Goal: Transaction & Acquisition: Purchase product/service

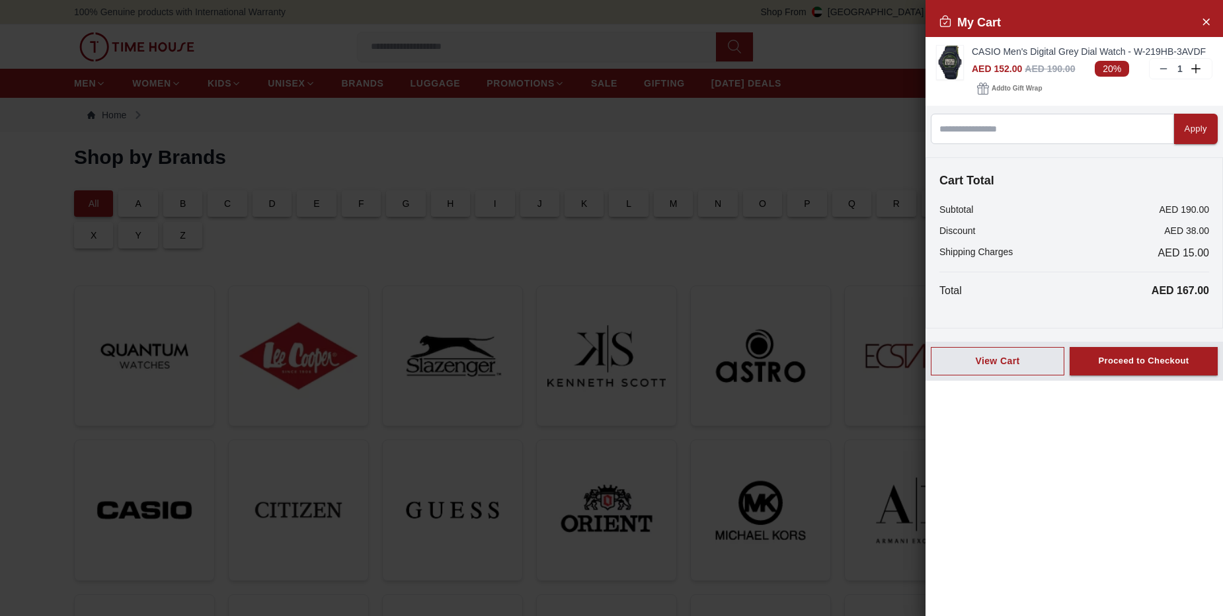
click at [783, 153] on div at bounding box center [611, 308] width 1223 height 616
click at [1209, 26] on icon "Close Account" at bounding box center [1206, 21] width 11 height 17
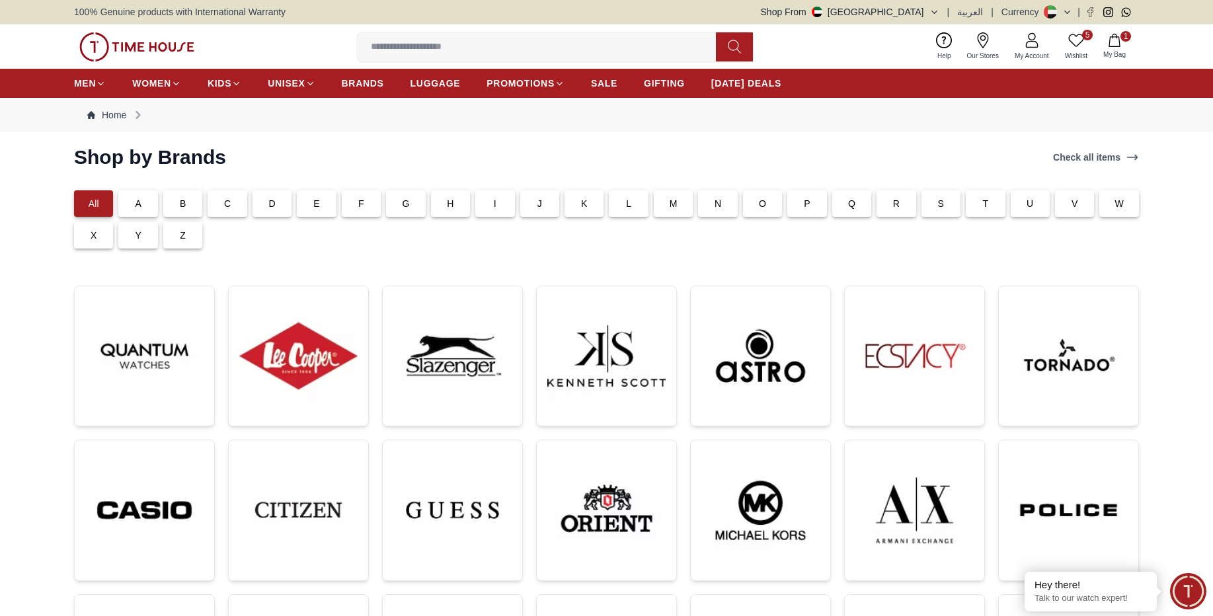
click at [226, 207] on p "C" at bounding box center [227, 203] width 7 height 13
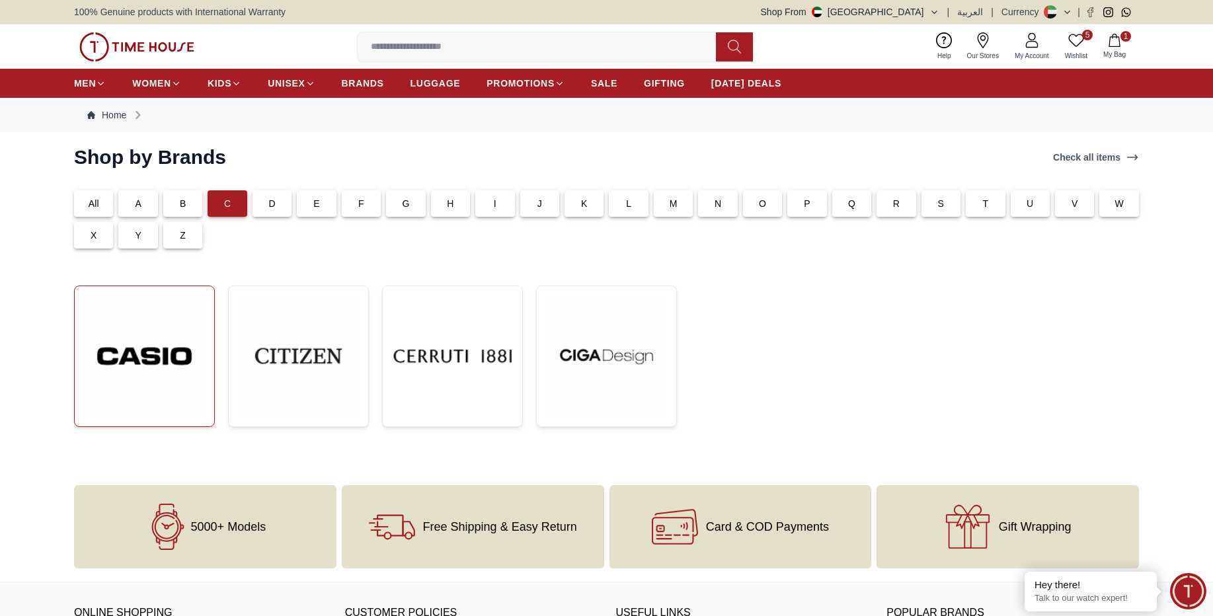
click at [126, 378] on img at bounding box center [144, 356] width 118 height 119
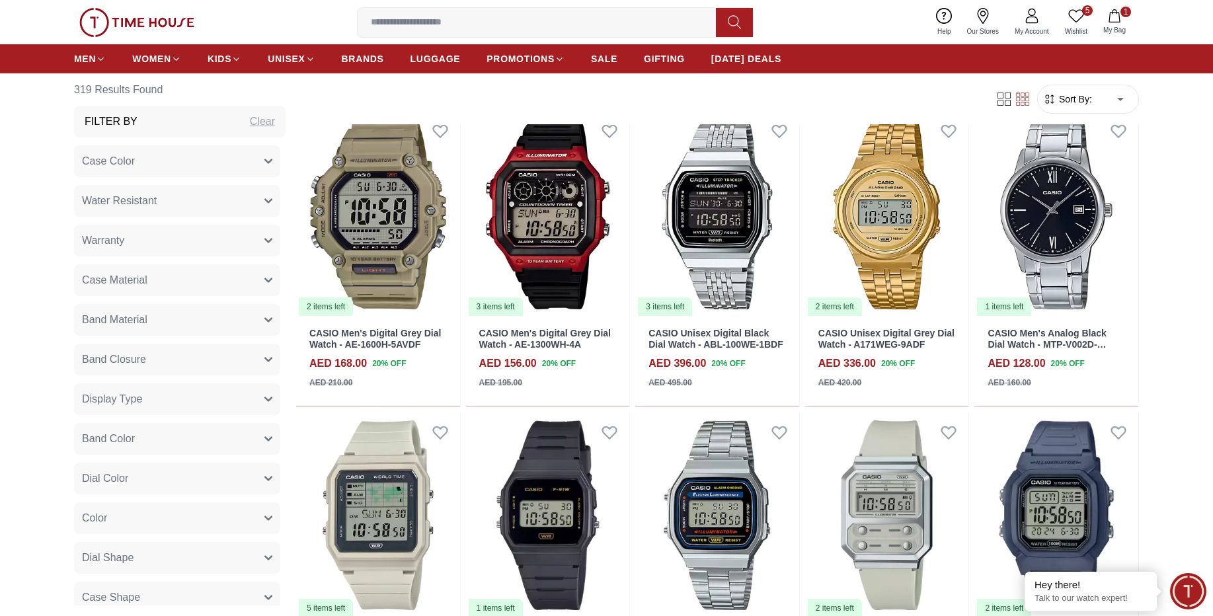
scroll to position [555, 0]
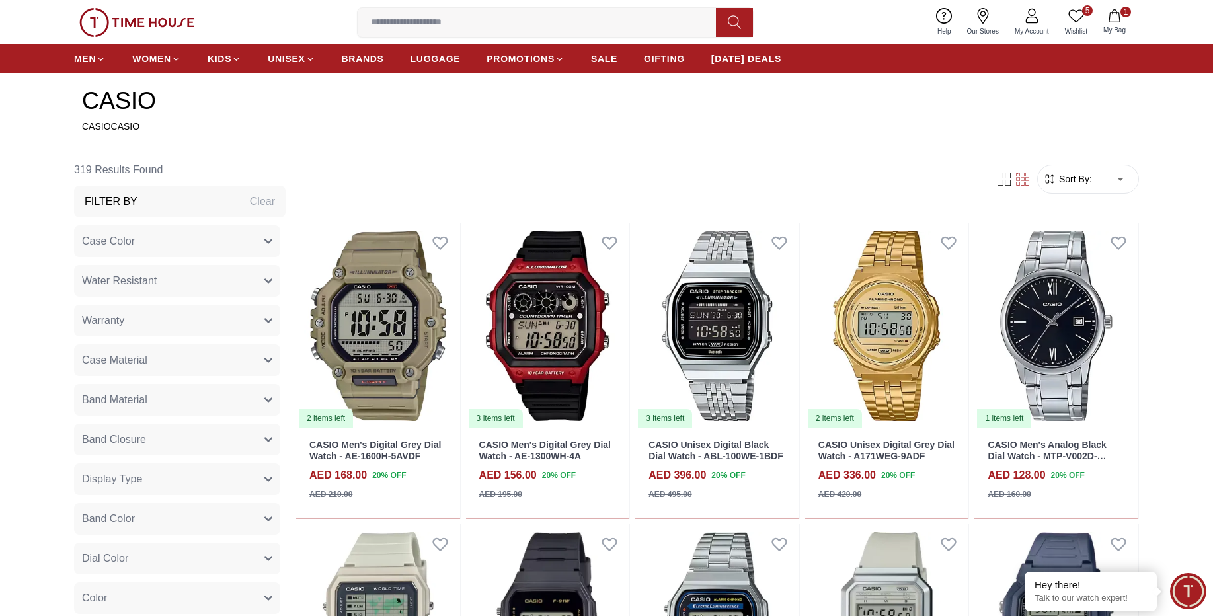
click at [140, 240] on button "Case Color" at bounding box center [177, 241] width 206 height 32
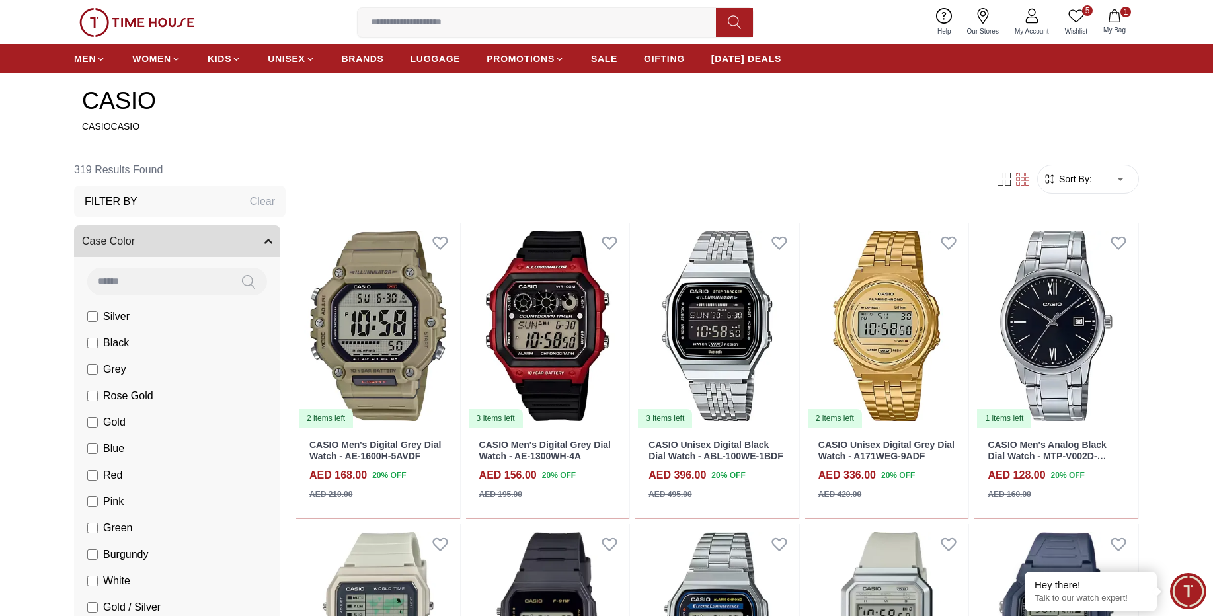
click at [155, 230] on button "Case Color" at bounding box center [177, 241] width 206 height 32
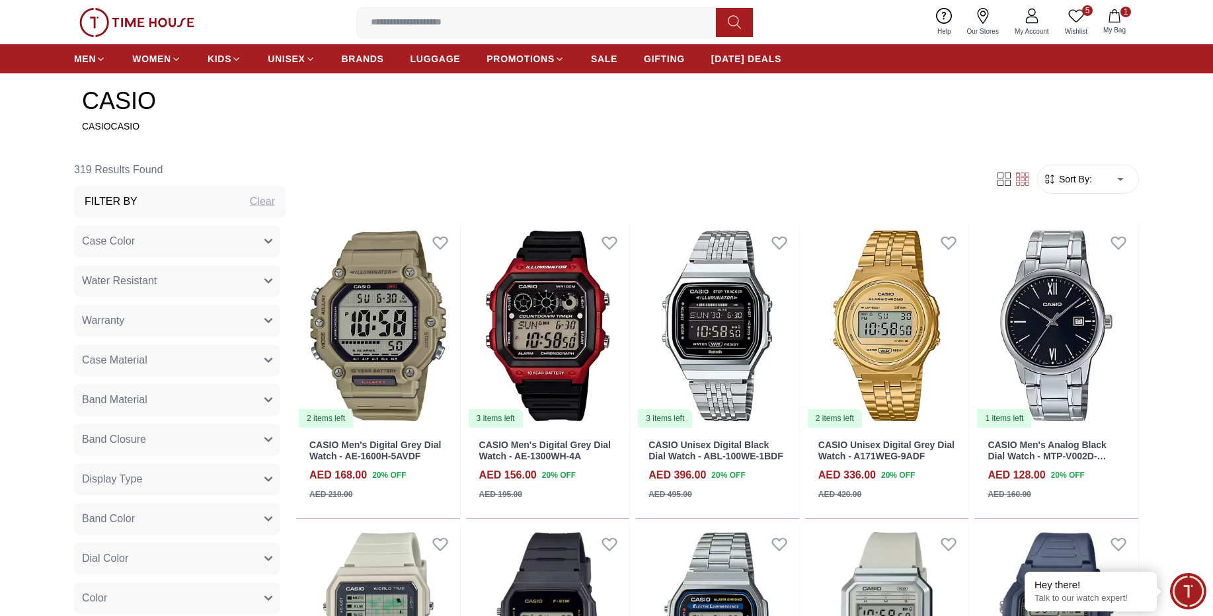
click at [149, 286] on span "Water Resistant" at bounding box center [119, 281] width 75 height 16
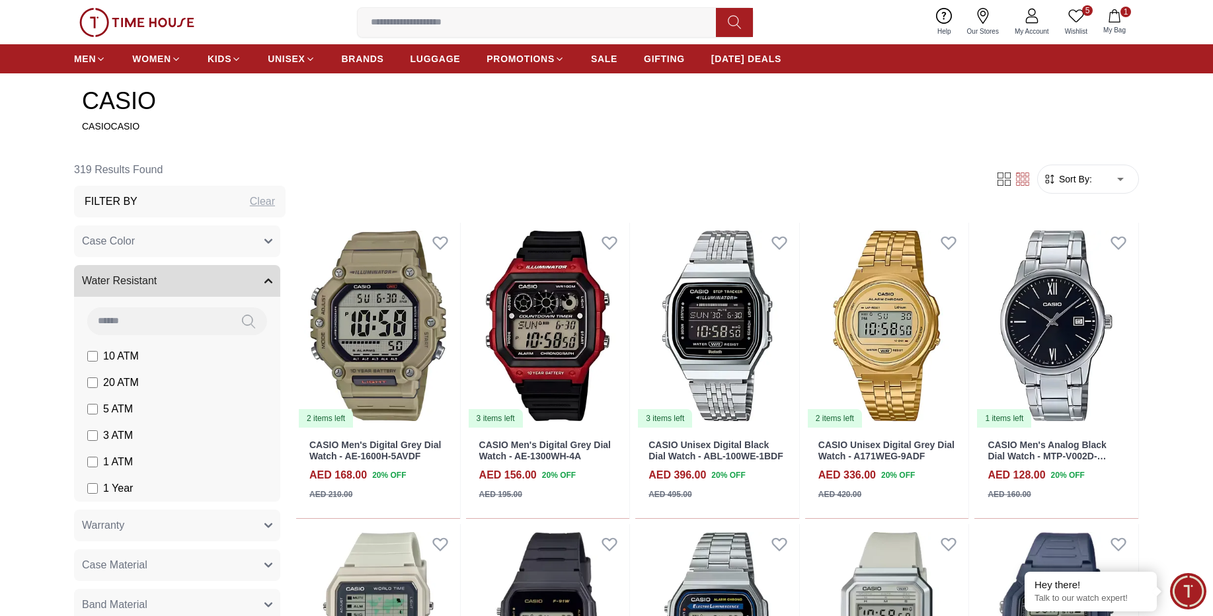
click at [150, 286] on span "Water Resistant" at bounding box center [119, 281] width 75 height 16
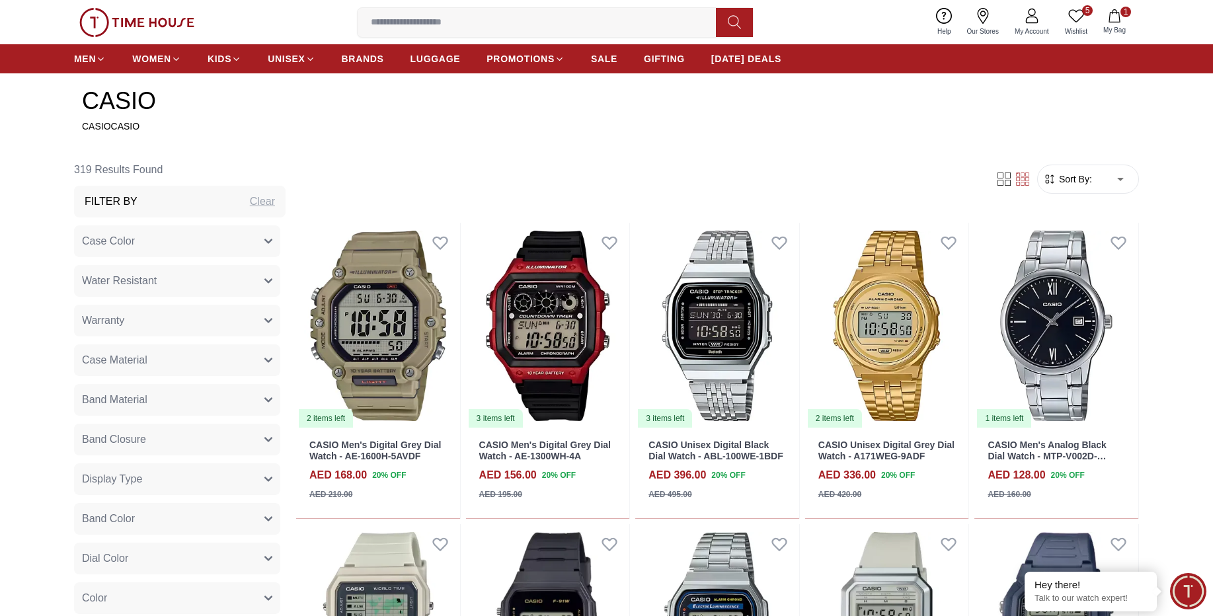
click at [152, 330] on button "Warranty" at bounding box center [177, 321] width 206 height 32
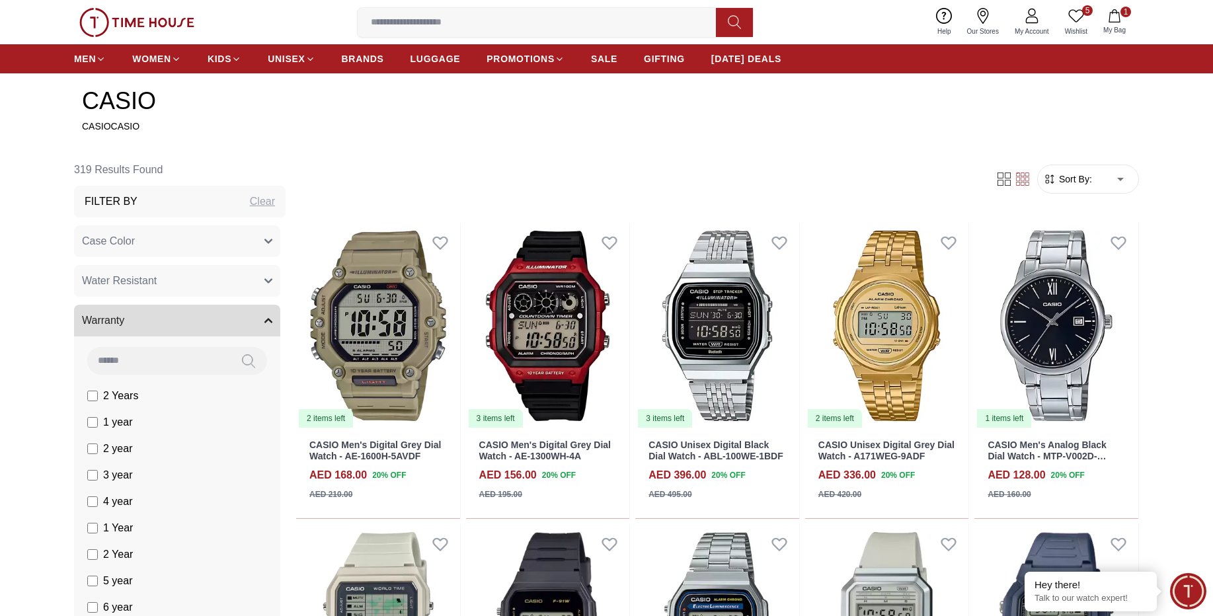
click at [153, 330] on button "Warranty" at bounding box center [177, 321] width 206 height 32
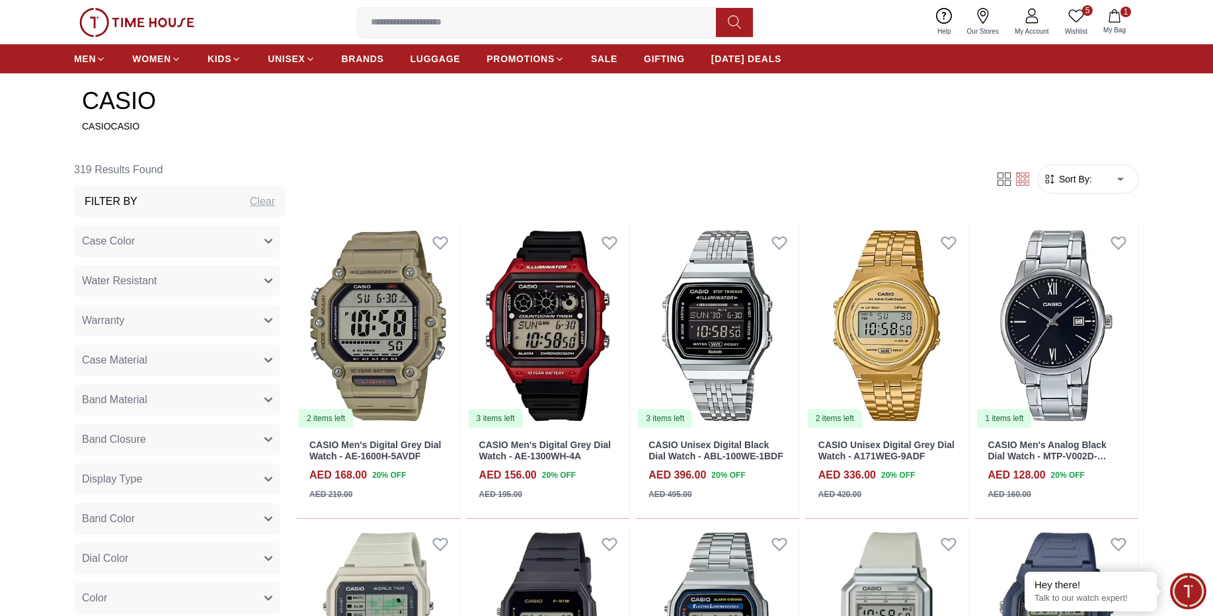
scroll to position [79, 0]
click at [130, 247] on button "Warranty" at bounding box center [177, 241] width 206 height 32
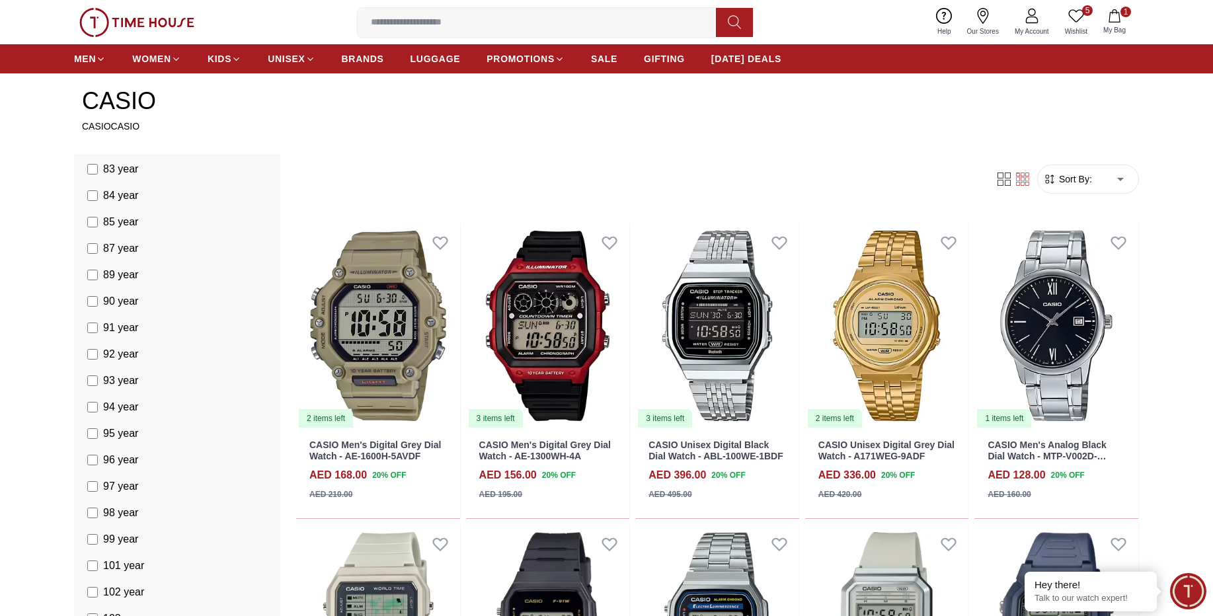
scroll to position [2619, 0]
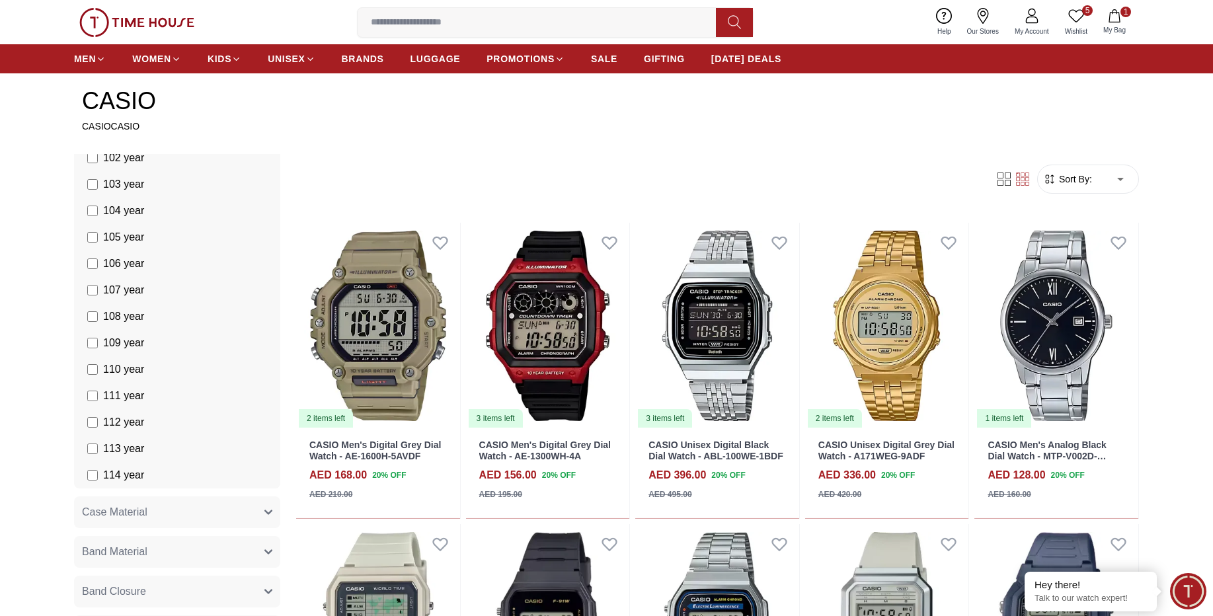
click at [132, 473] on span "114 year" at bounding box center [123, 476] width 41 height 16
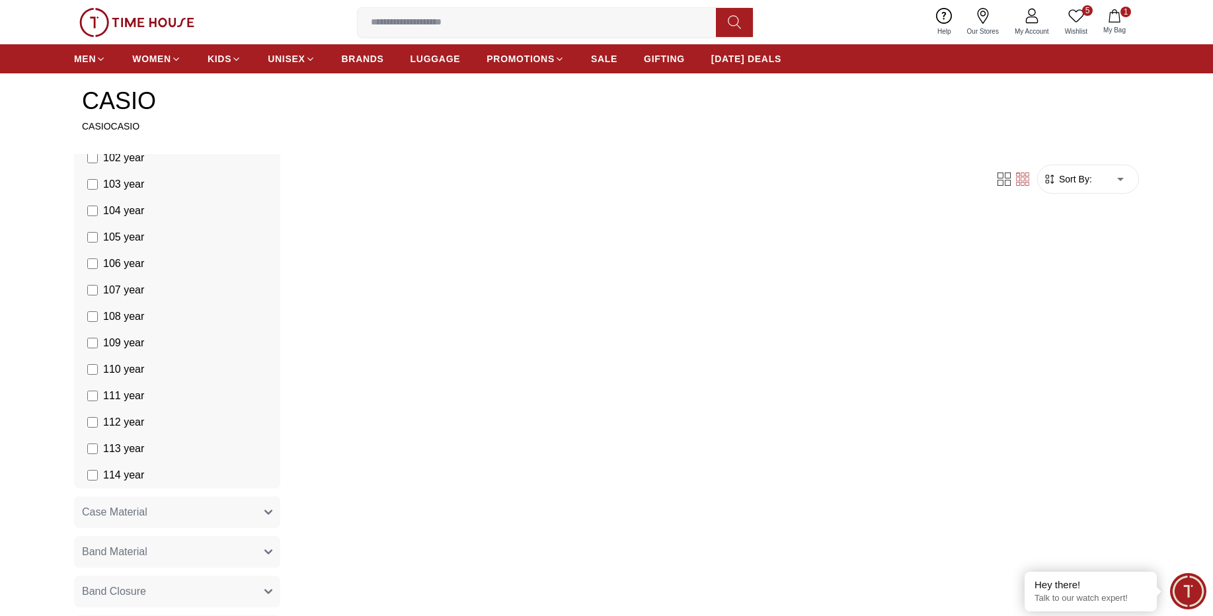
click at [132, 472] on span "114 year" at bounding box center [123, 476] width 41 height 16
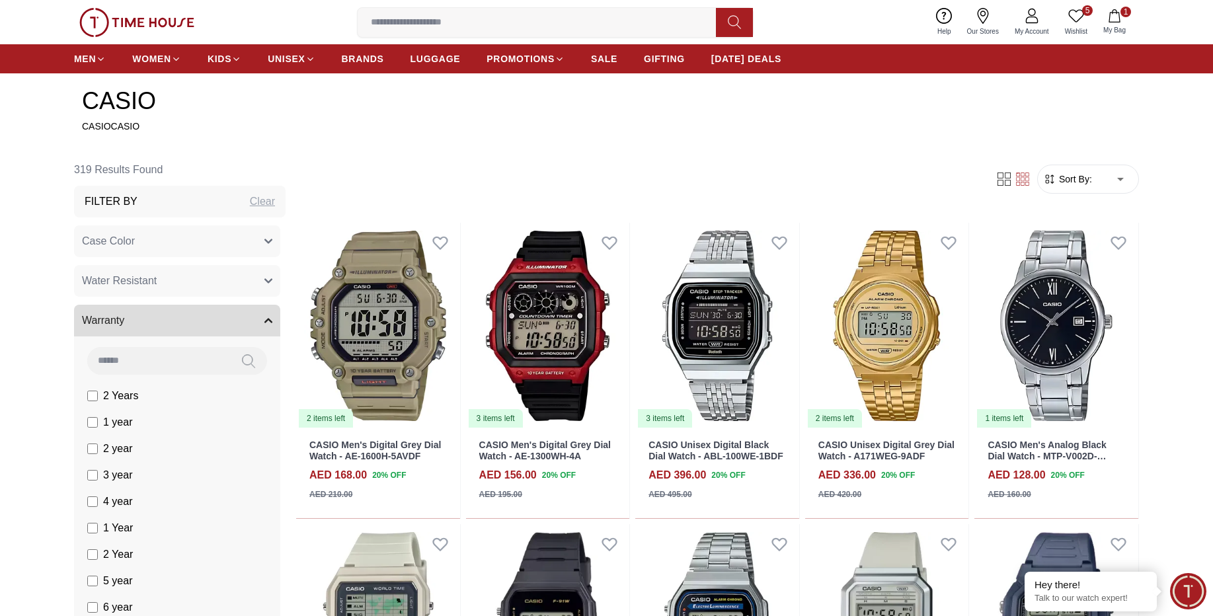
click at [122, 402] on span "2 Years" at bounding box center [120, 396] width 35 height 16
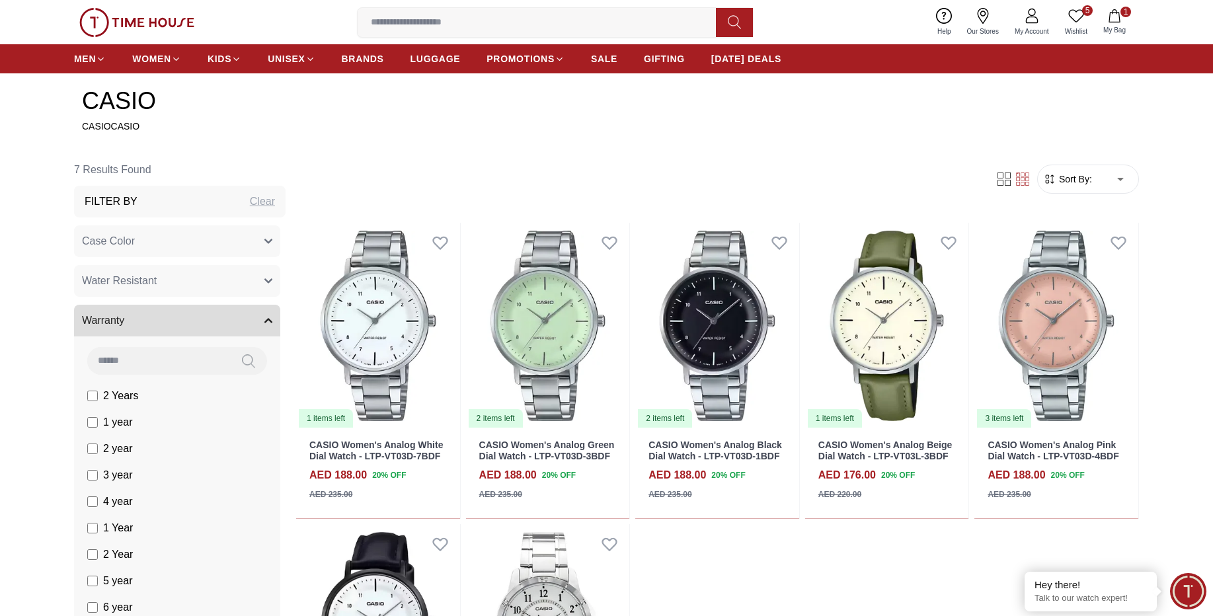
click at [124, 393] on span "2 Years" at bounding box center [120, 396] width 35 height 16
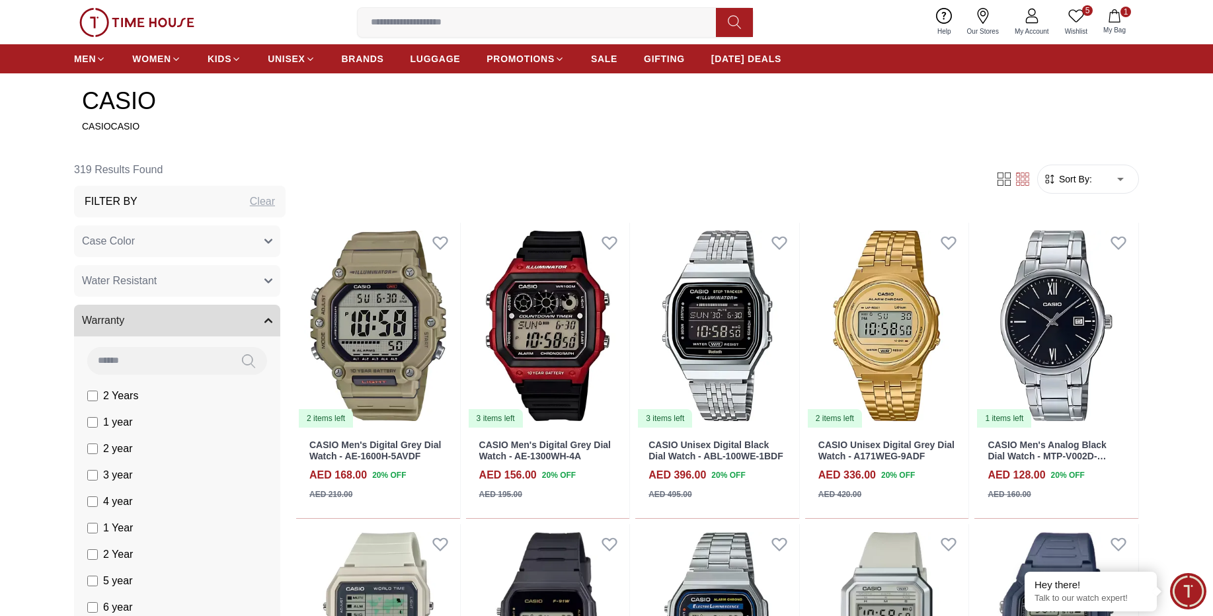
click at [218, 322] on button "Warranty" at bounding box center [177, 321] width 206 height 32
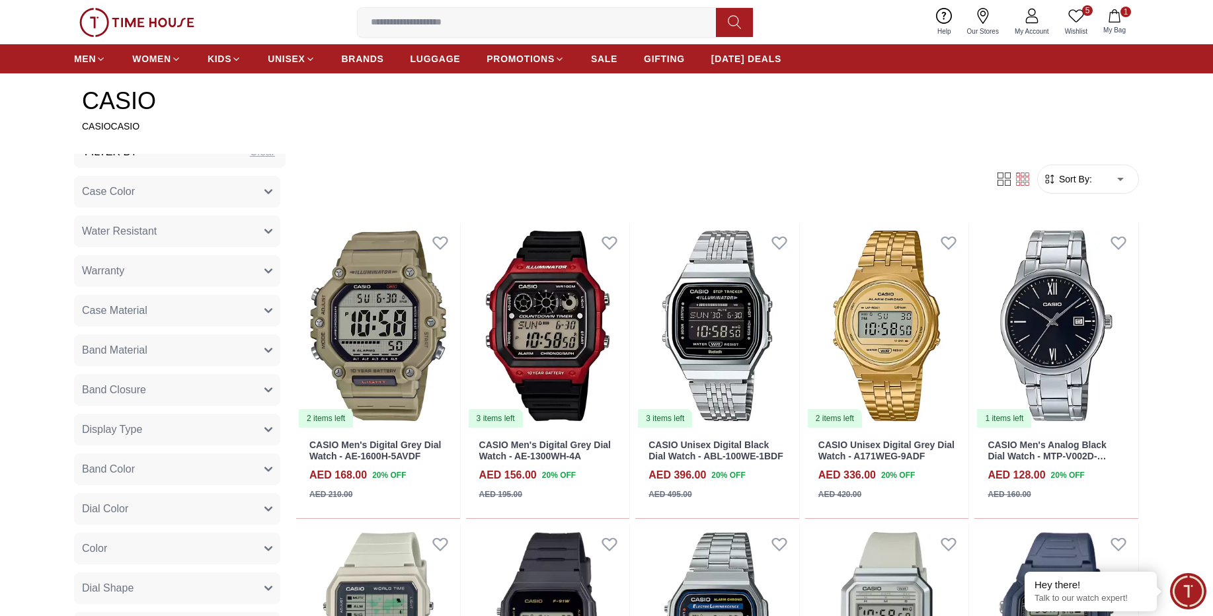
scroll to position [159, 0]
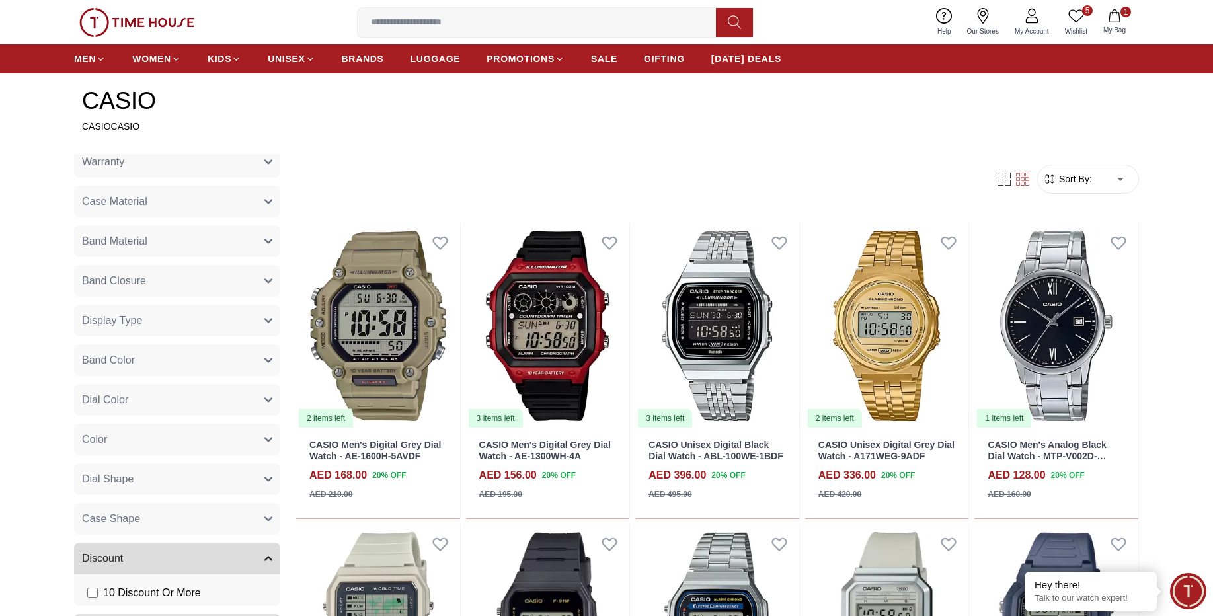
click at [151, 203] on button "Case Material" at bounding box center [177, 202] width 206 height 32
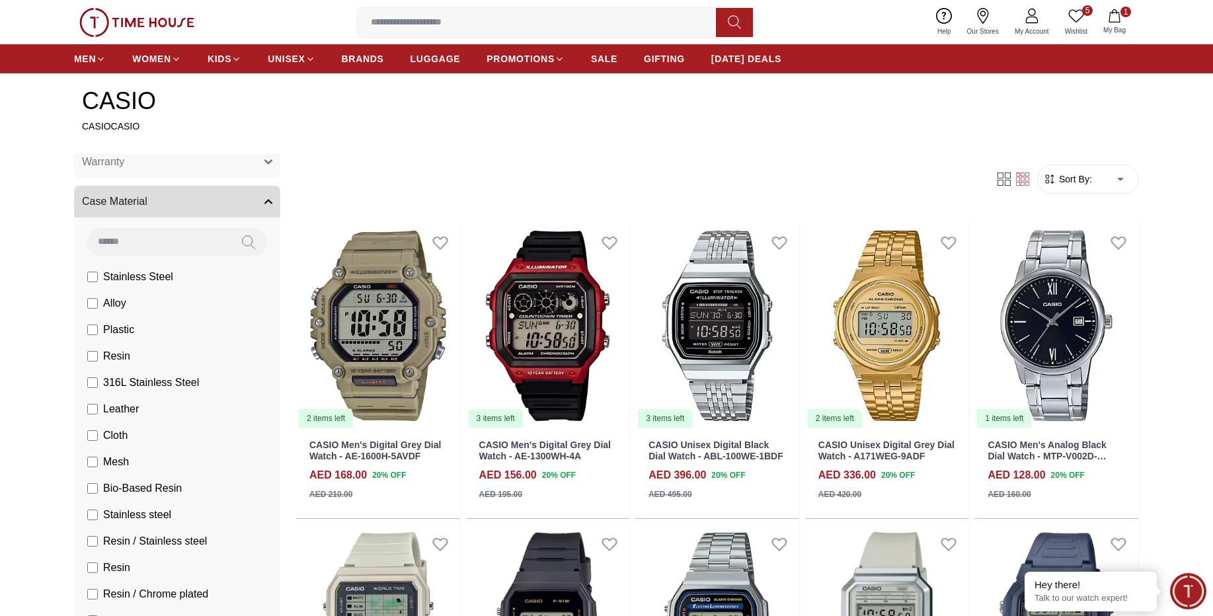
click at [102, 354] on label "Resin" at bounding box center [108, 356] width 43 height 16
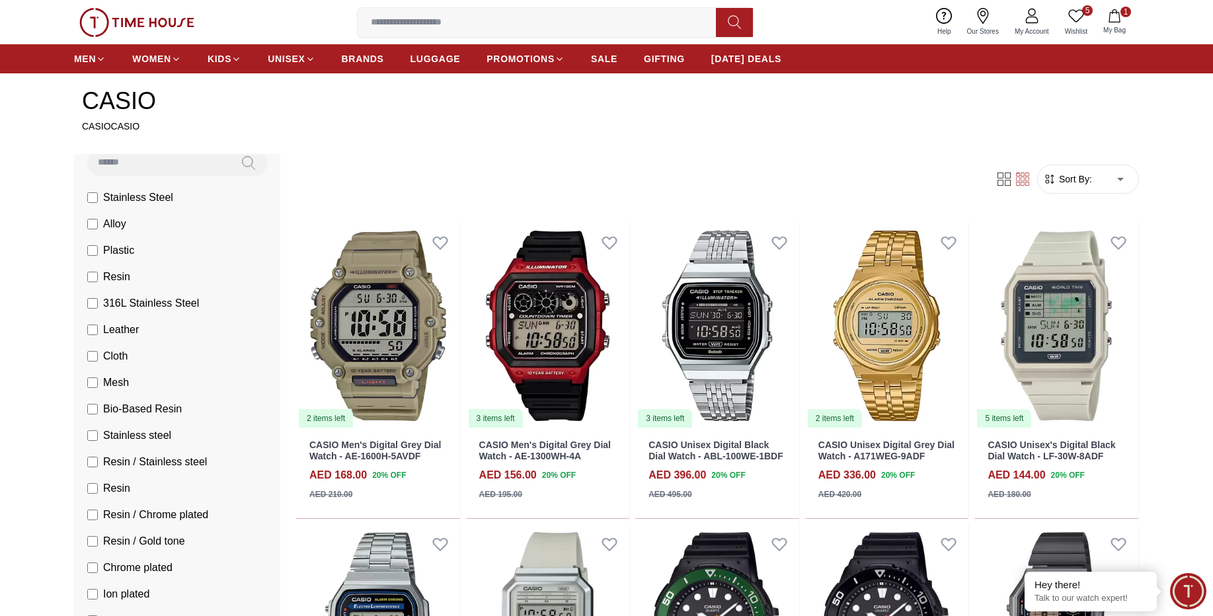
scroll to position [317, 0]
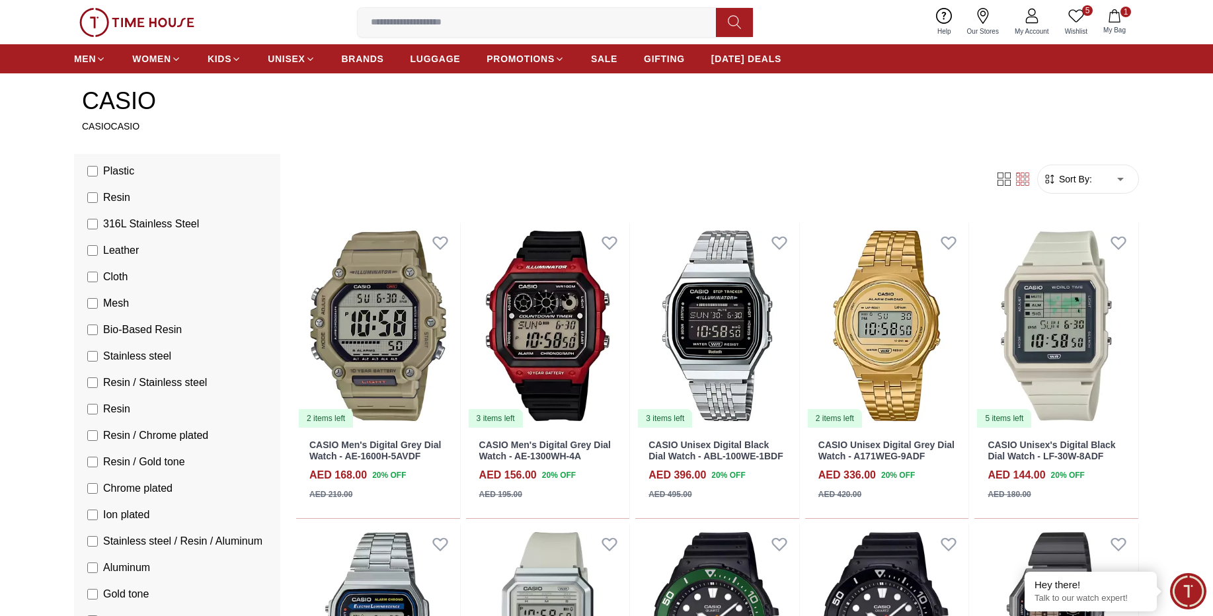
click at [108, 408] on span "Resin" at bounding box center [116, 409] width 27 height 16
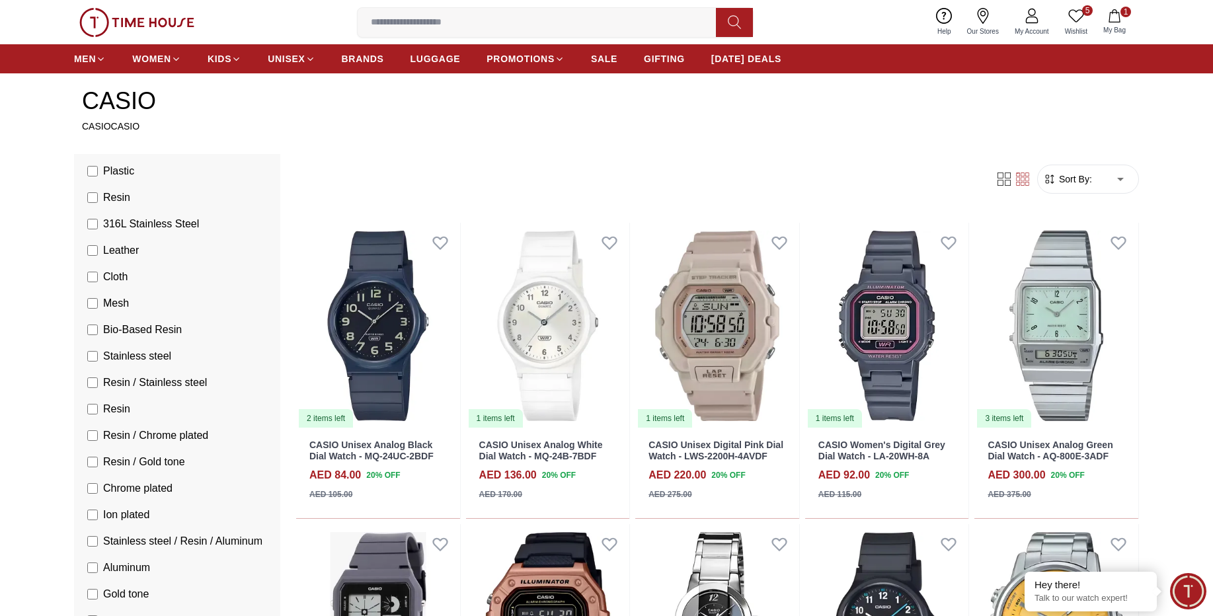
scroll to position [397, 0]
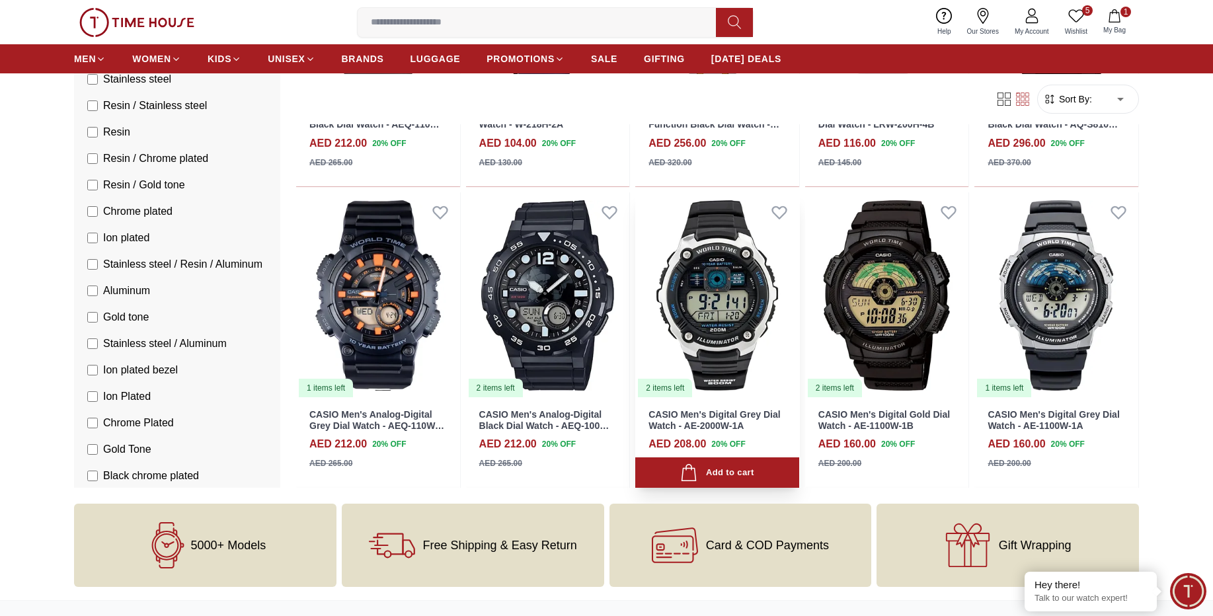
scroll to position [2381, 0]
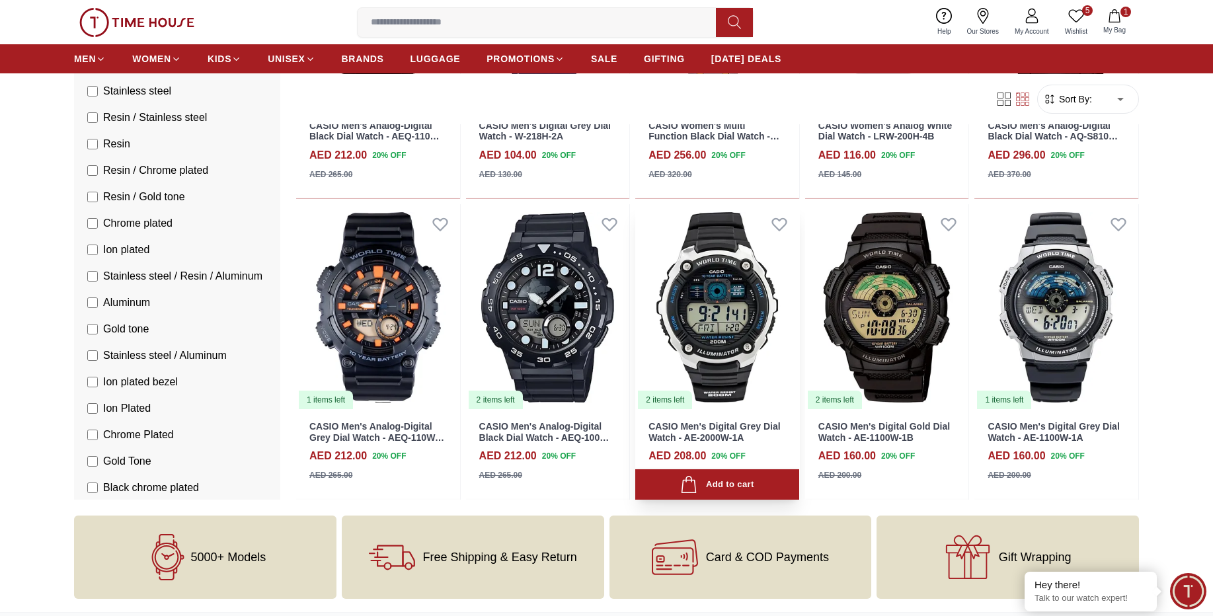
click at [714, 288] on img at bounding box center [717, 307] width 164 height 206
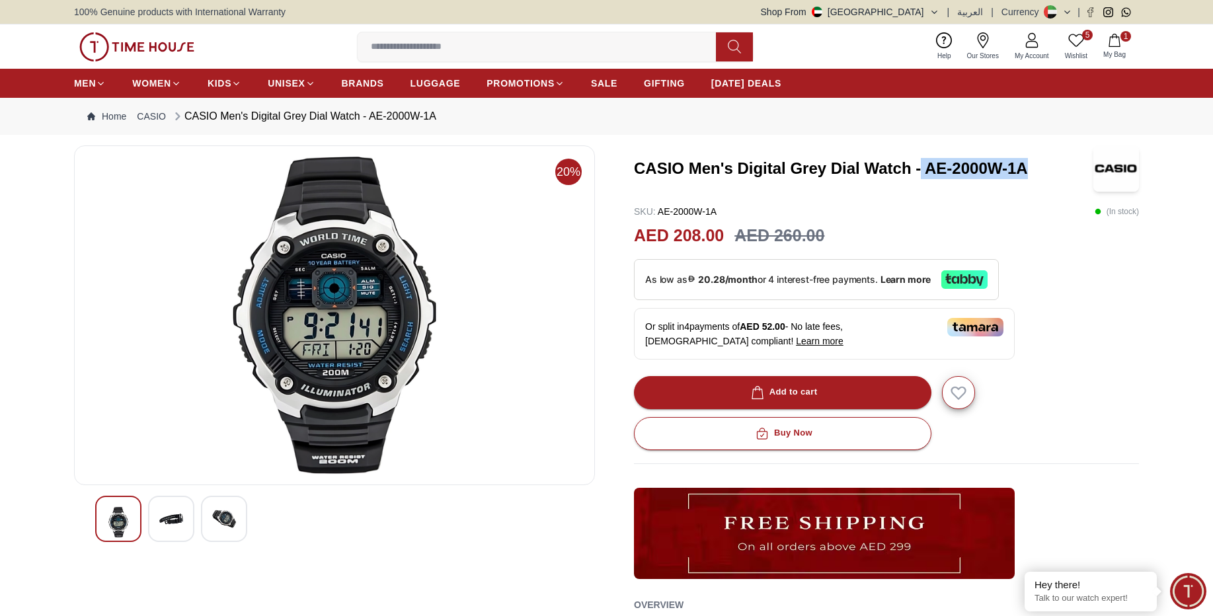
drag, startPoint x: 1022, startPoint y: 167, endPoint x: 921, endPoint y: 171, distance: 101.3
click at [921, 171] on h3 "CASIO Men's Digital Grey Dial Watch - AE-2000W-1A" at bounding box center [864, 168] width 460 height 21
copy h3 "AE-2000W-1A"
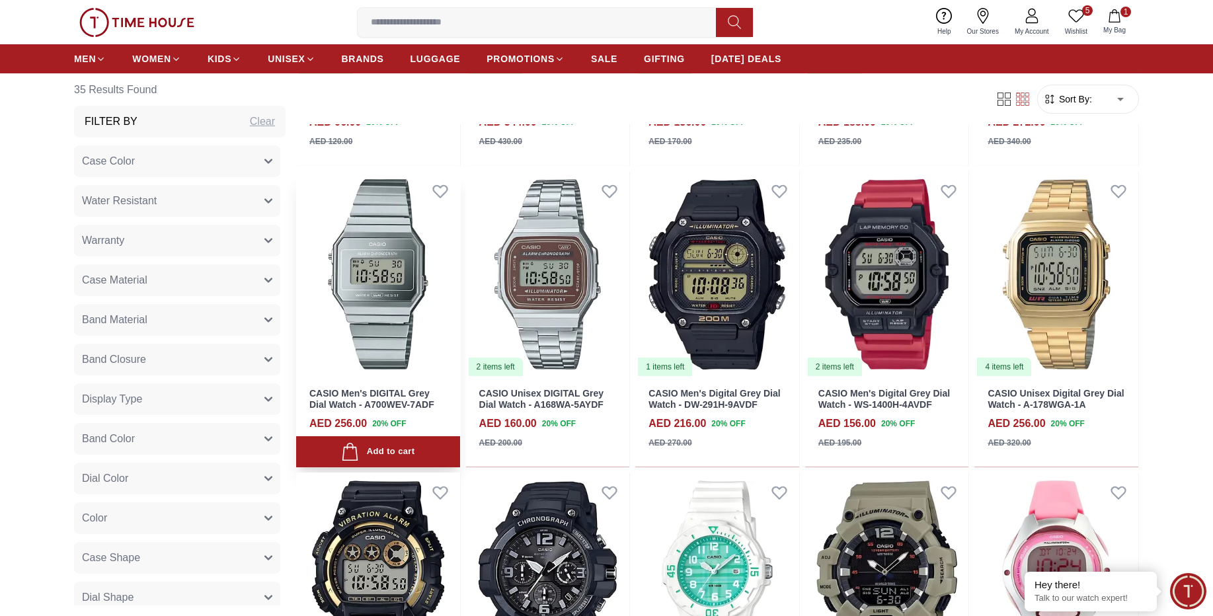
scroll to position [1500, 0]
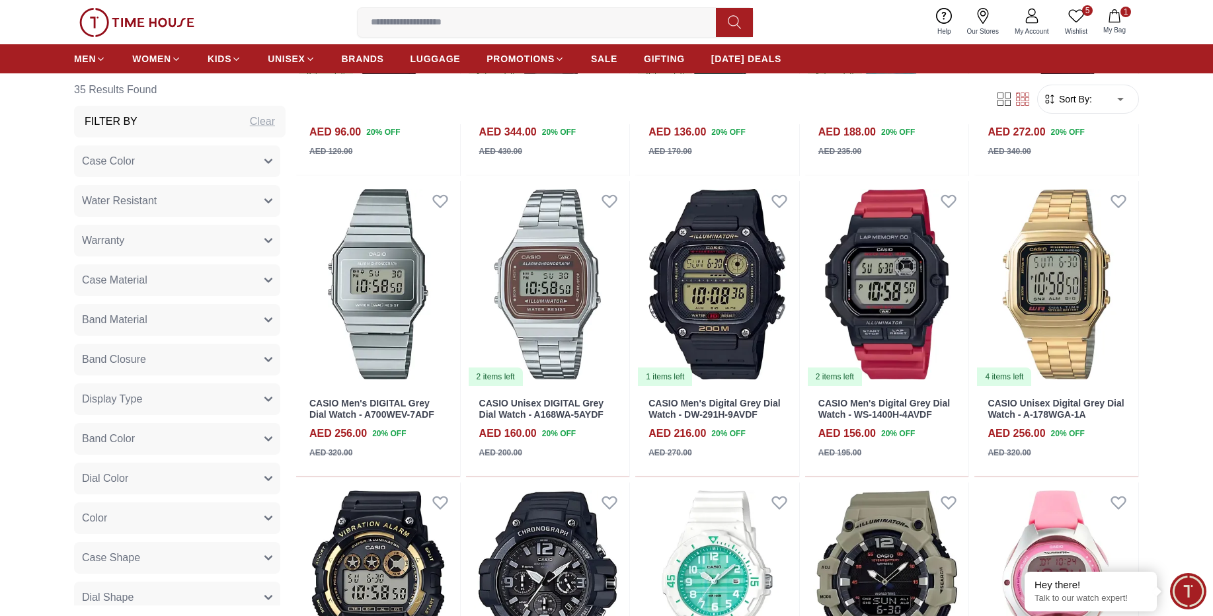
click at [250, 122] on div "Clear" at bounding box center [262, 122] width 25 height 16
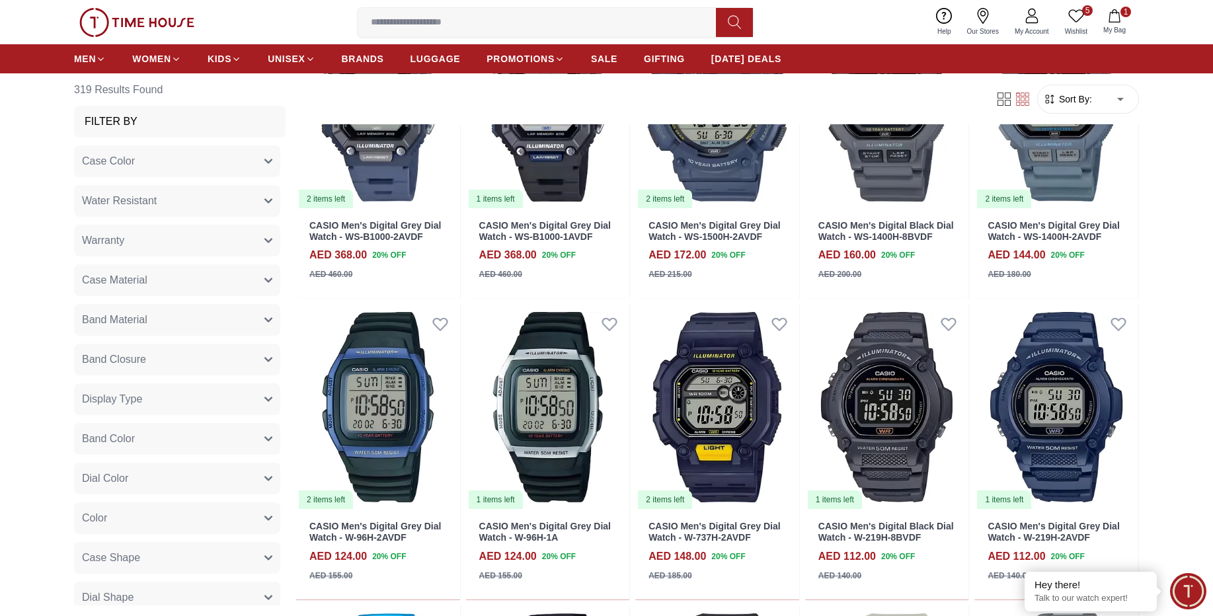
scroll to position [3492, 0]
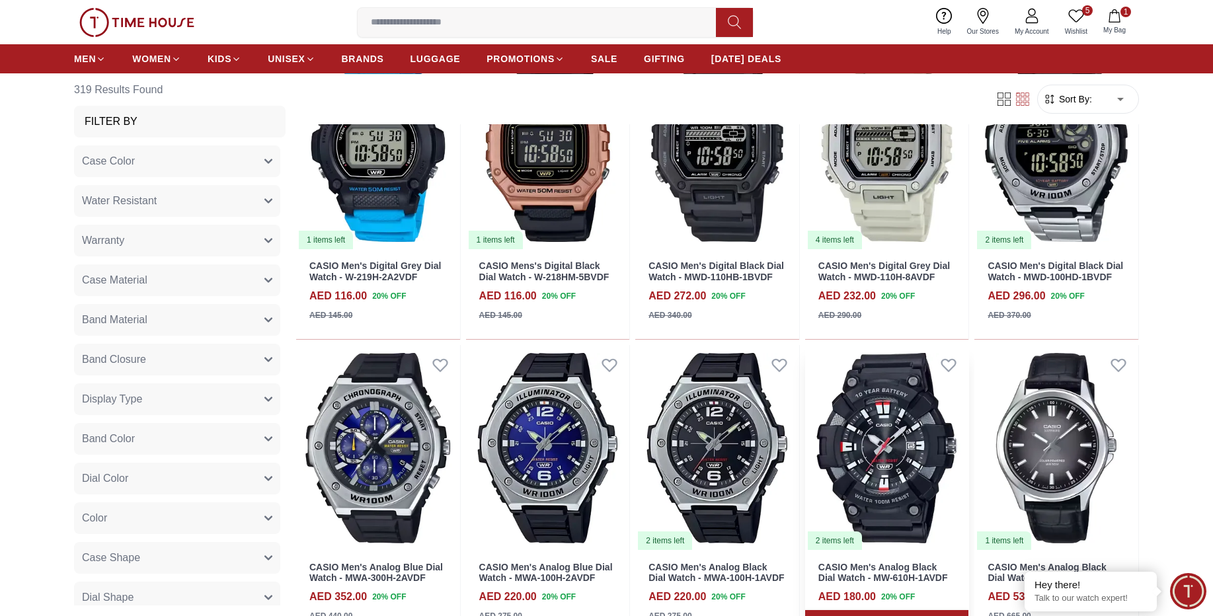
scroll to position [4047, 0]
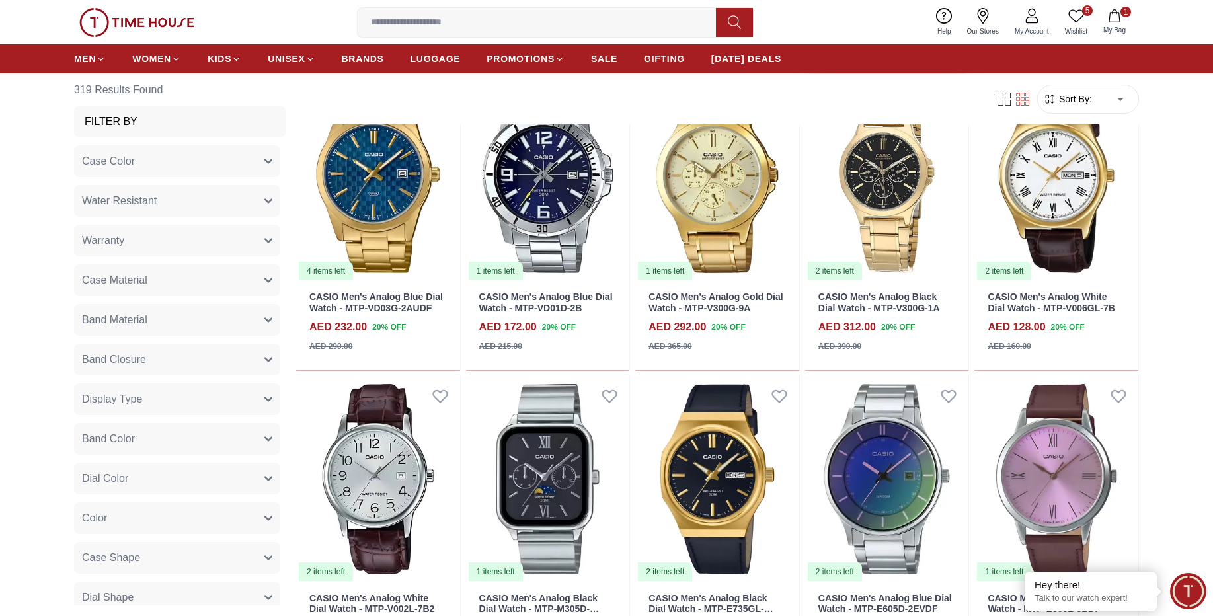
scroll to position [5158, 0]
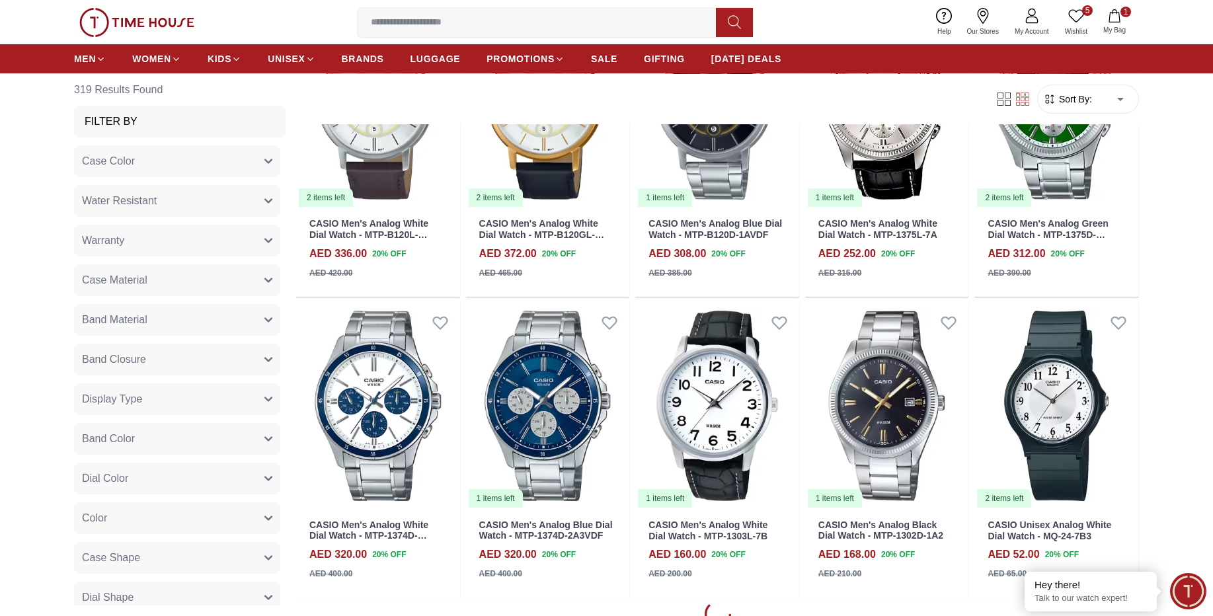
scroll to position [6507, 0]
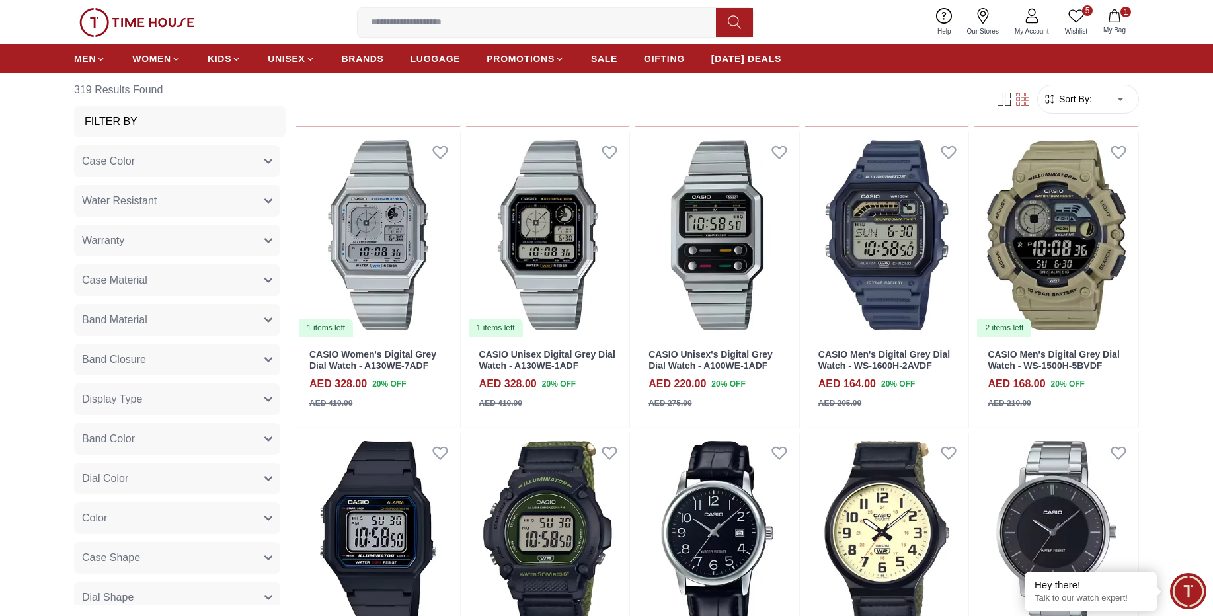
scroll to position [8650, 0]
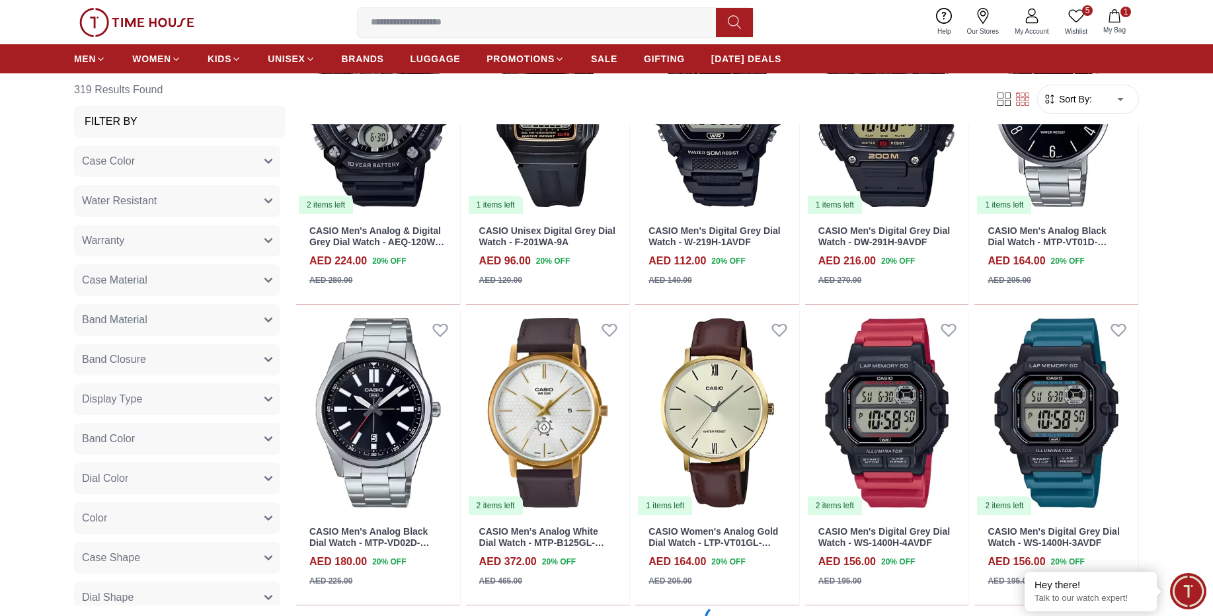
scroll to position [11110, 0]
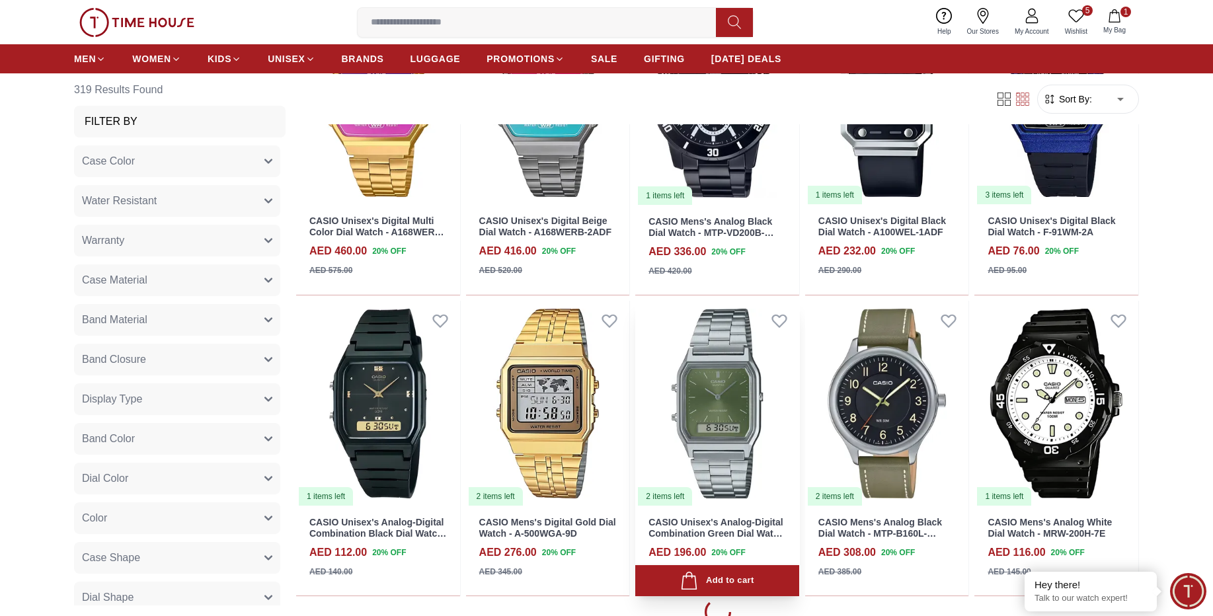
scroll to position [12617, 0]
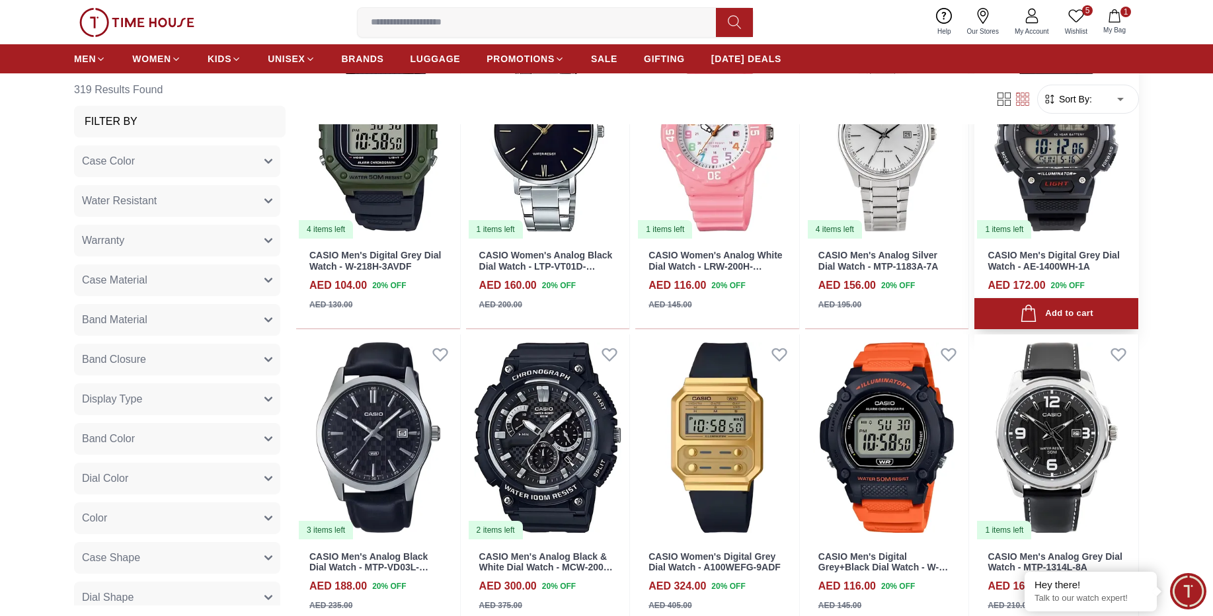
scroll to position [15625, 0]
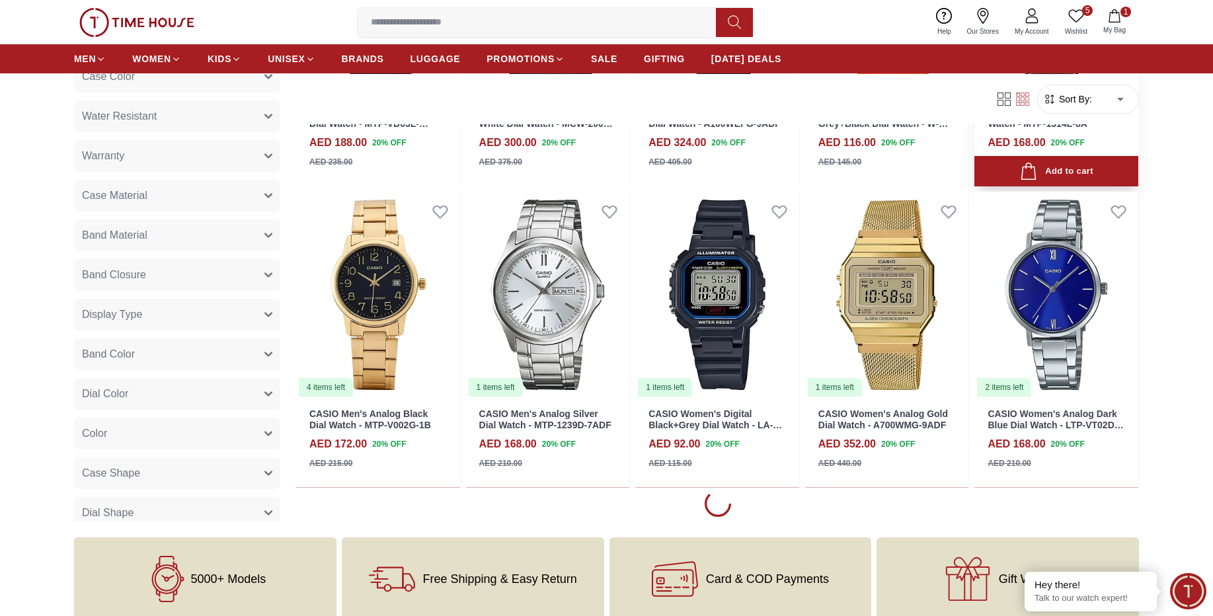
scroll to position [16260, 0]
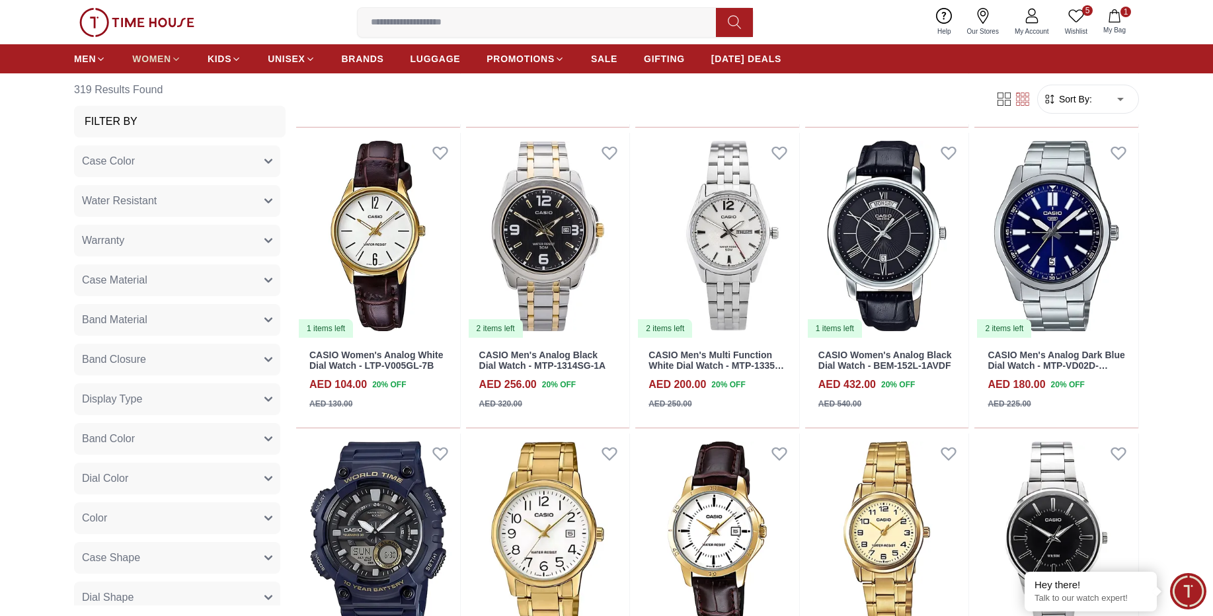
scroll to position [16603, 0]
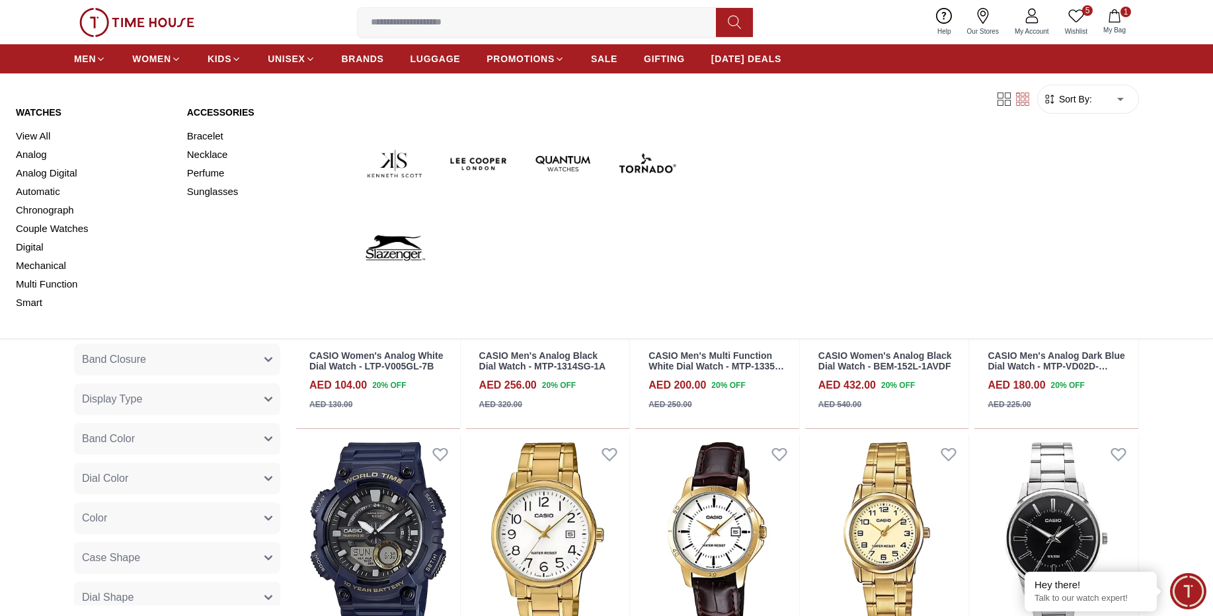
click at [30, 107] on link "Watches" at bounding box center [93, 112] width 155 height 13
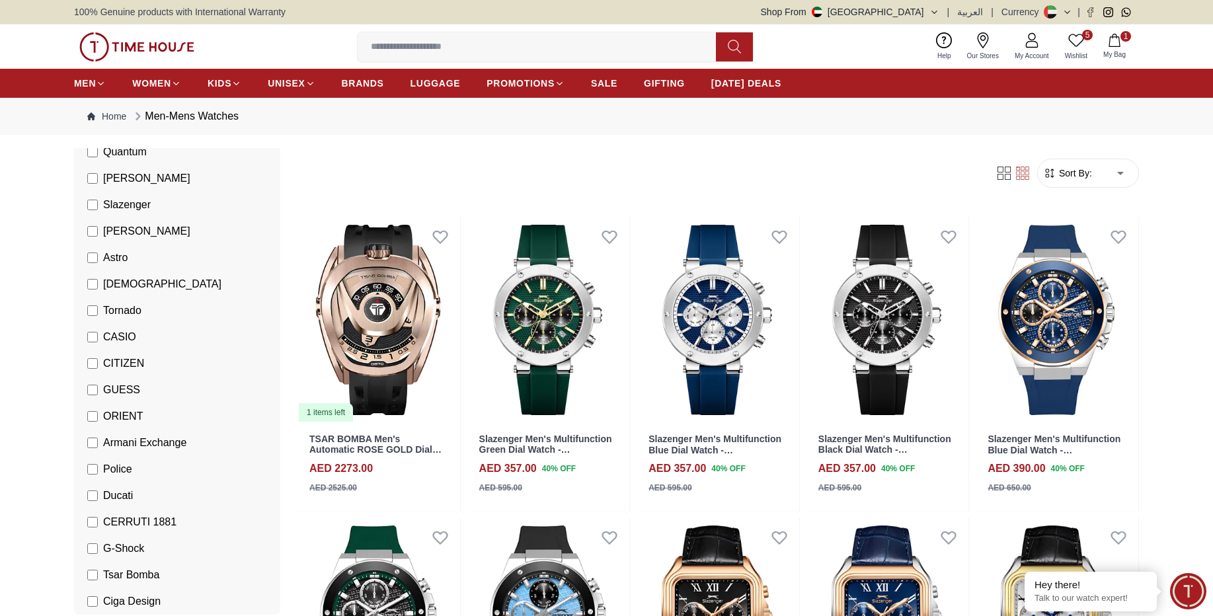
scroll to position [79, 0]
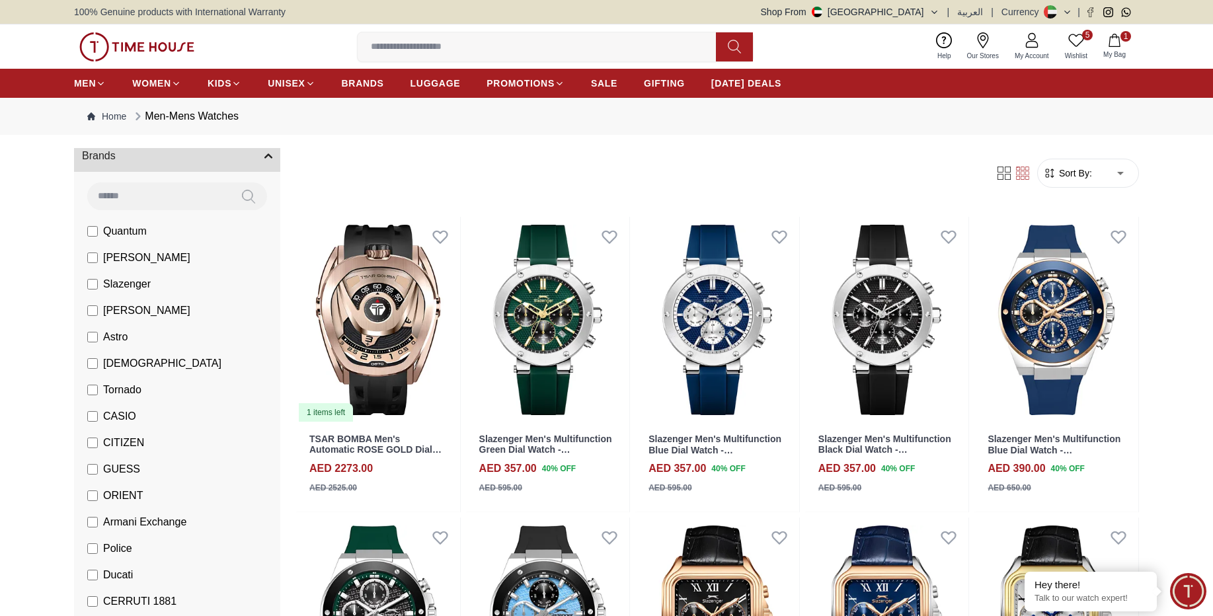
click at [156, 196] on input at bounding box center [158, 196] width 143 height 26
type input "*"
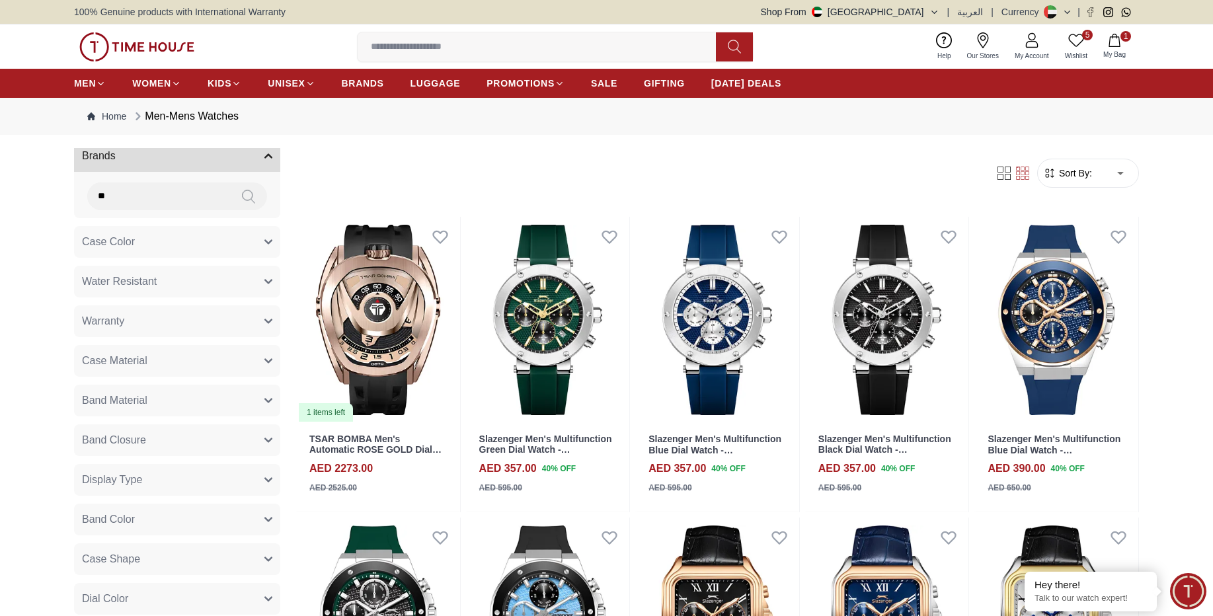
type input "*"
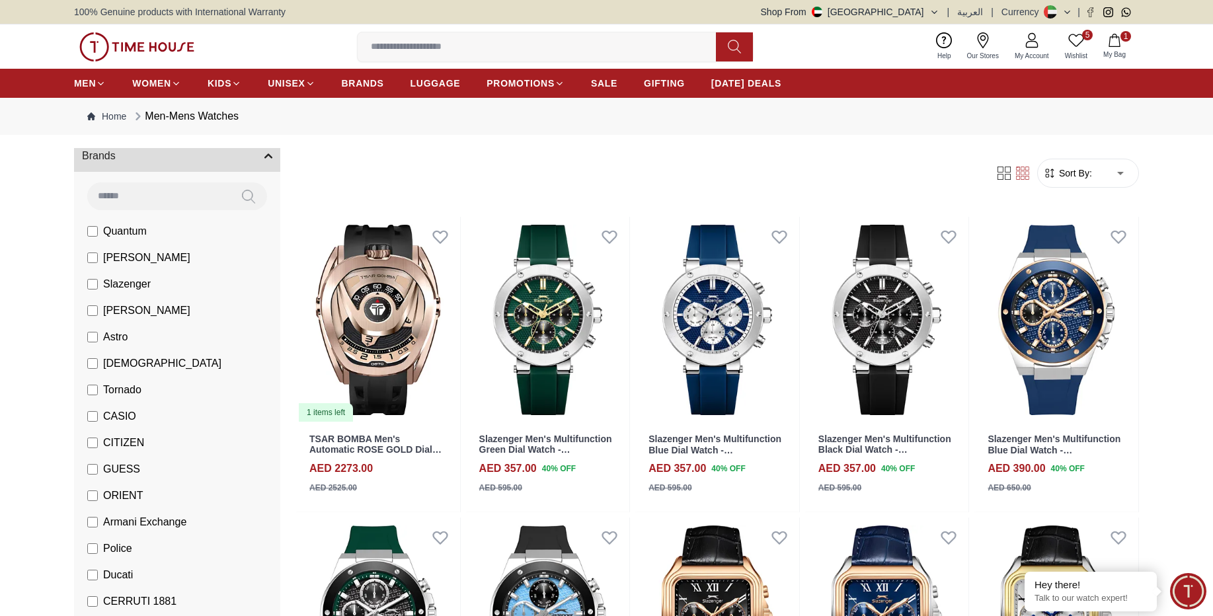
type input "*"
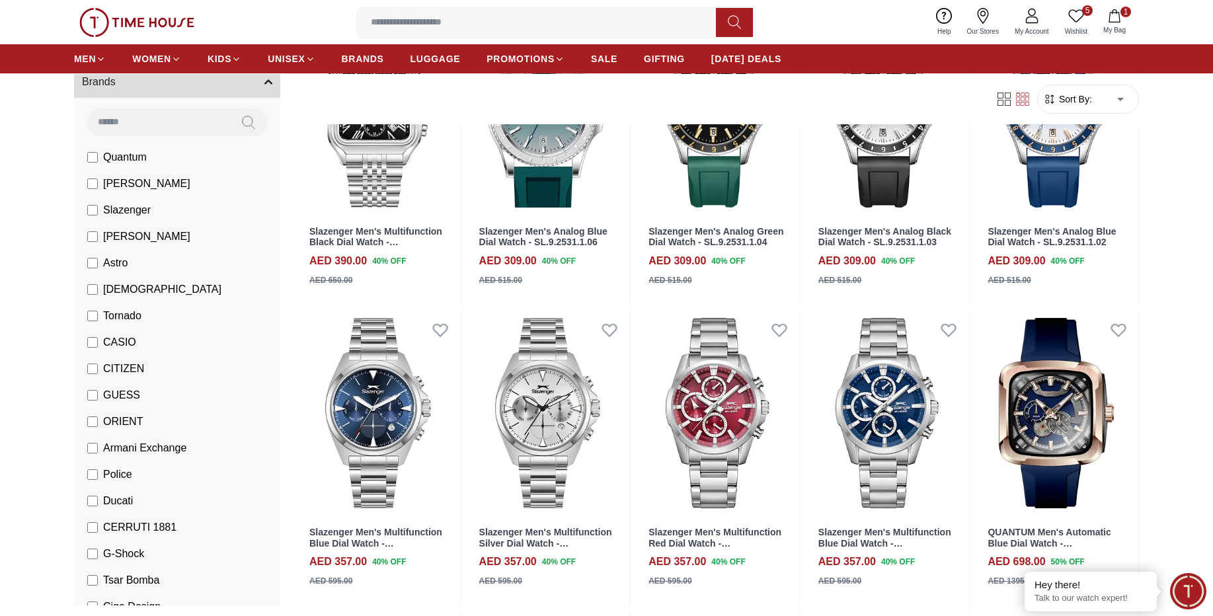
scroll to position [635, 0]
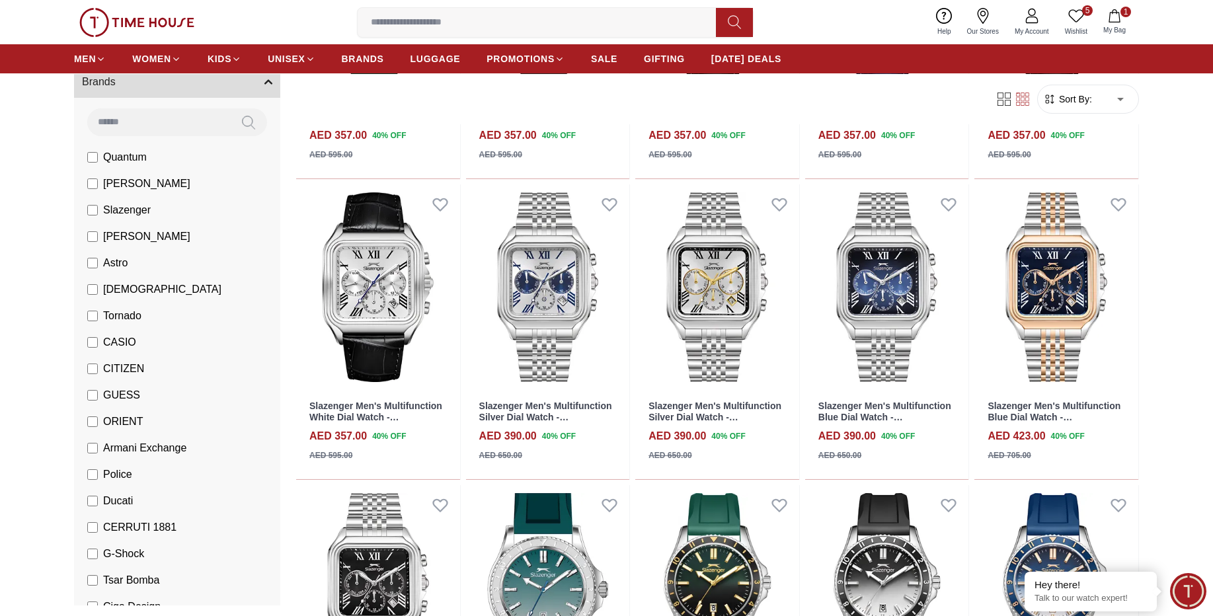
click at [119, 16] on img at bounding box center [136, 22] width 115 height 29
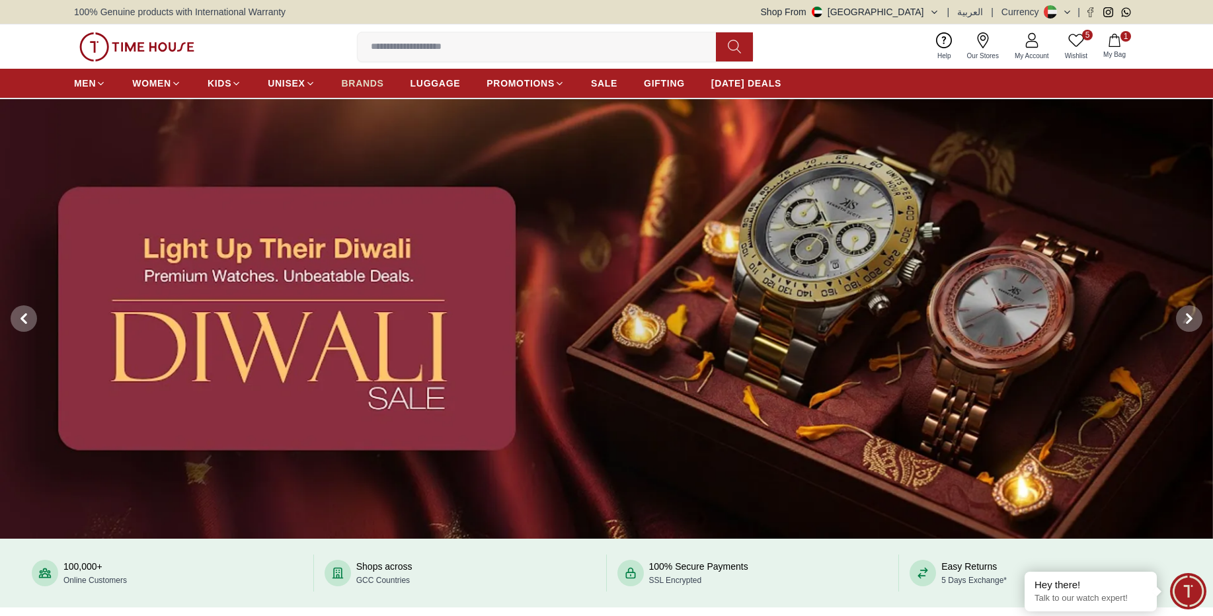
click at [347, 80] on span "BRANDS" at bounding box center [363, 83] width 42 height 13
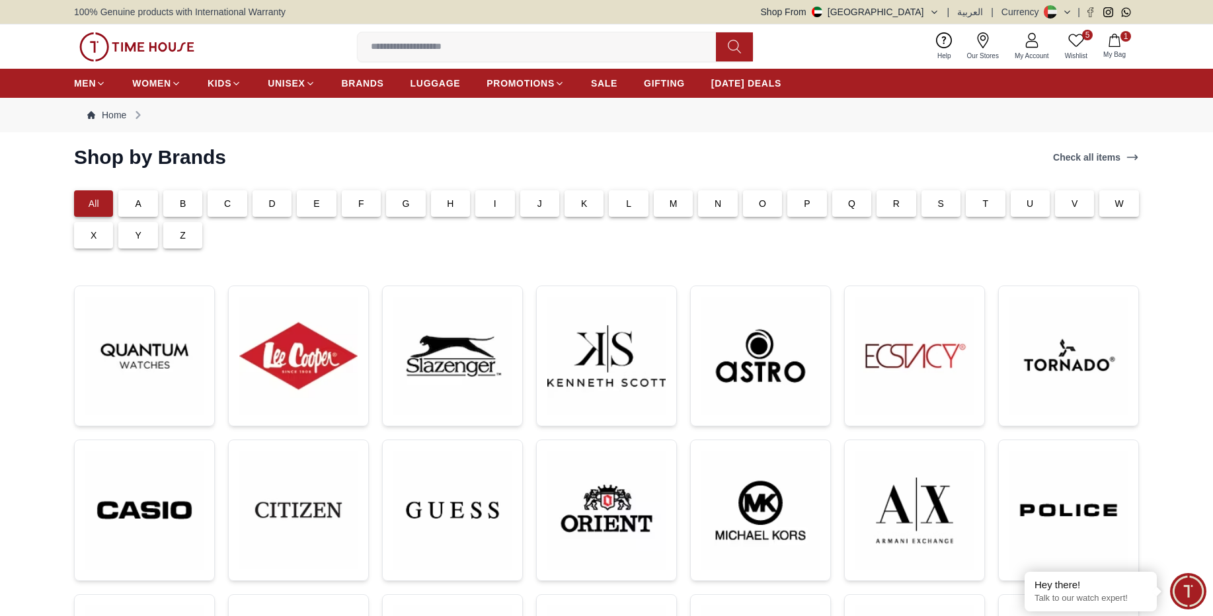
click at [190, 204] on div "B" at bounding box center [182, 203] width 39 height 26
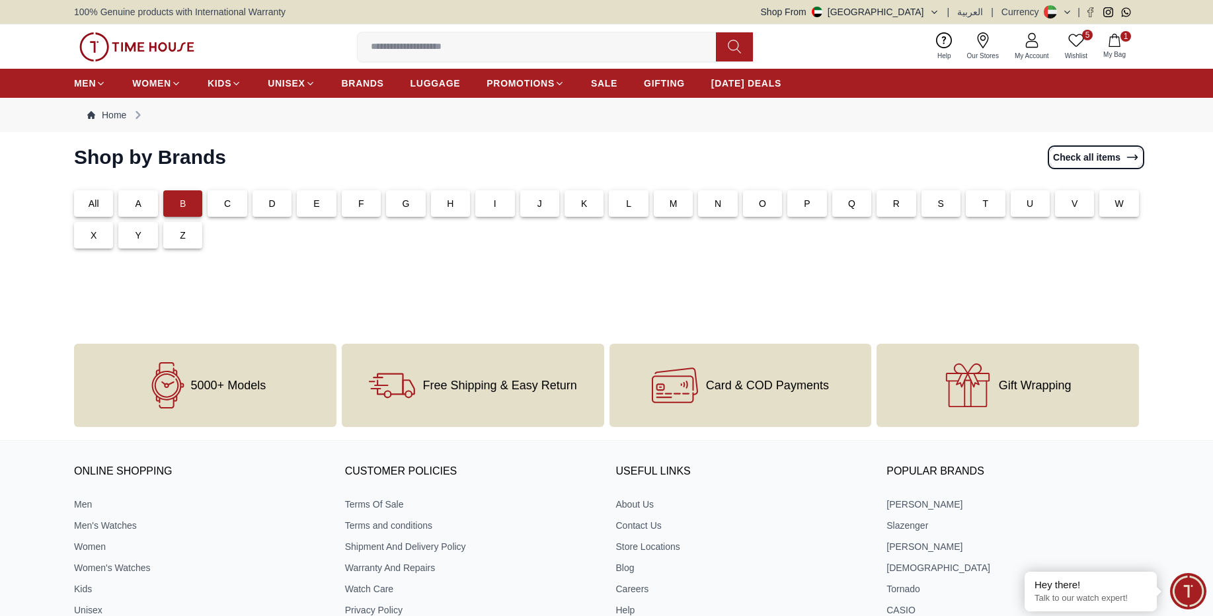
click at [1114, 160] on link "Check all items" at bounding box center [1096, 157] width 91 height 19
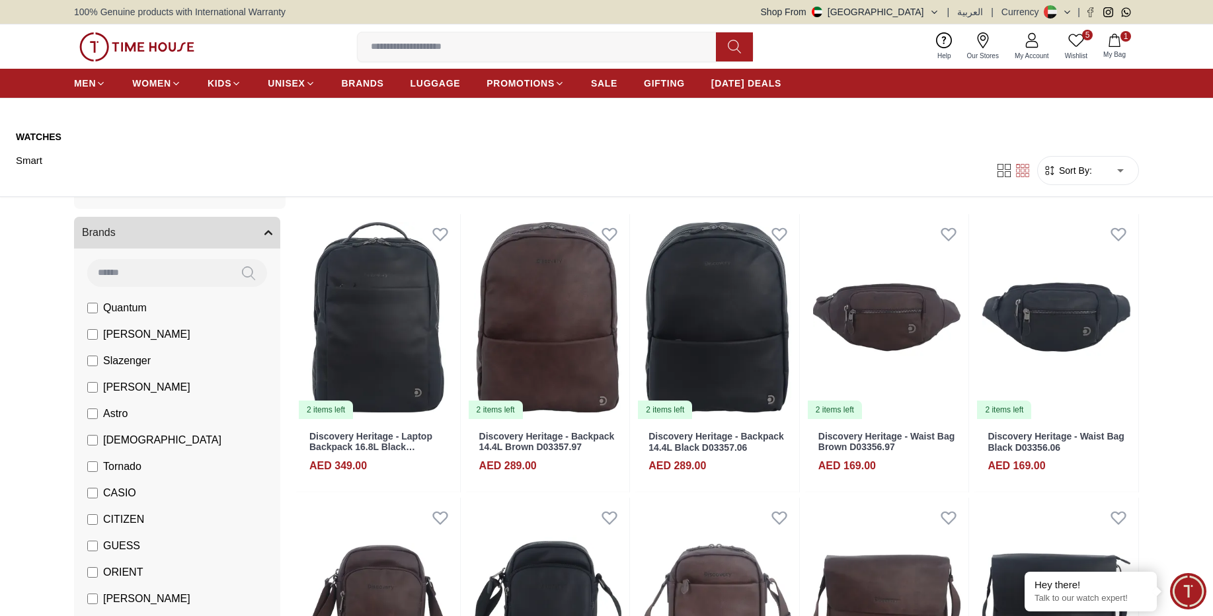
click at [340, 85] on ul "MEN WOMEN KIDS UNISEX BRANDS LUGGAGE PROMOTIONS SALE GIFTING DIWALI DEALS" at bounding box center [428, 83] width 708 height 24
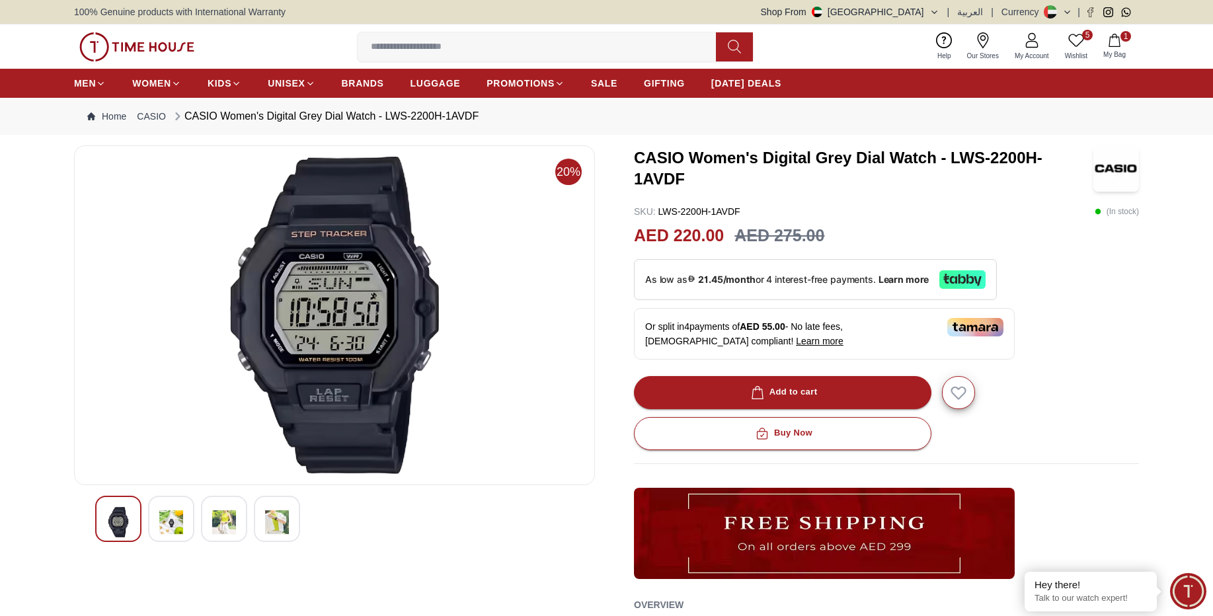
click at [148, 524] on div at bounding box center [171, 519] width 46 height 46
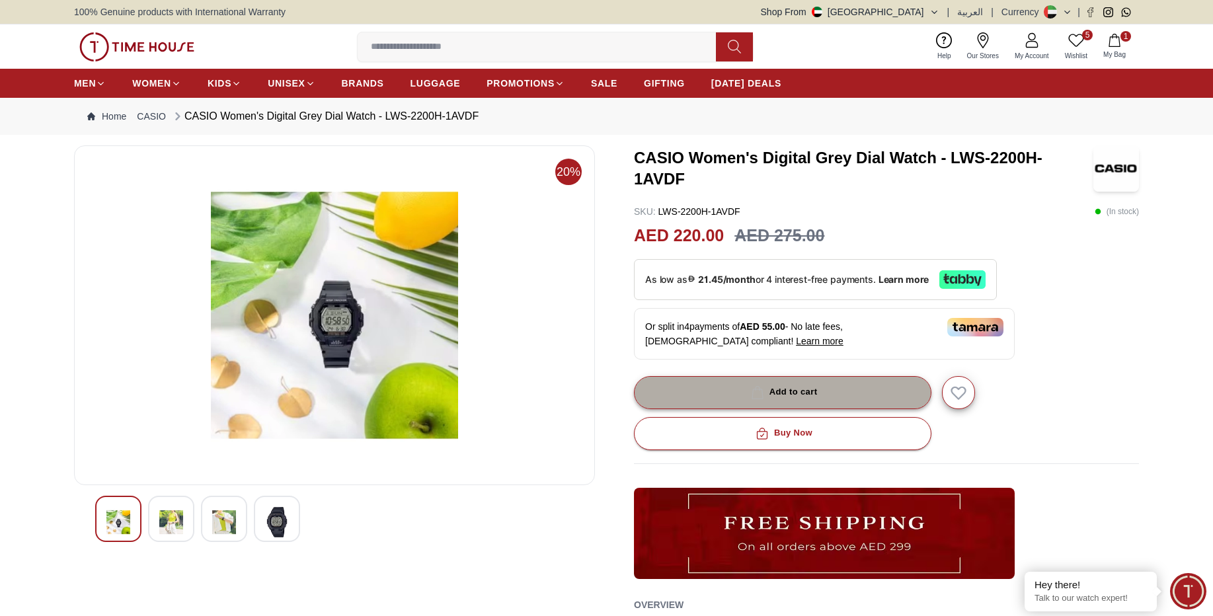
click at [846, 394] on button "Add to cart" at bounding box center [783, 392] width 298 height 33
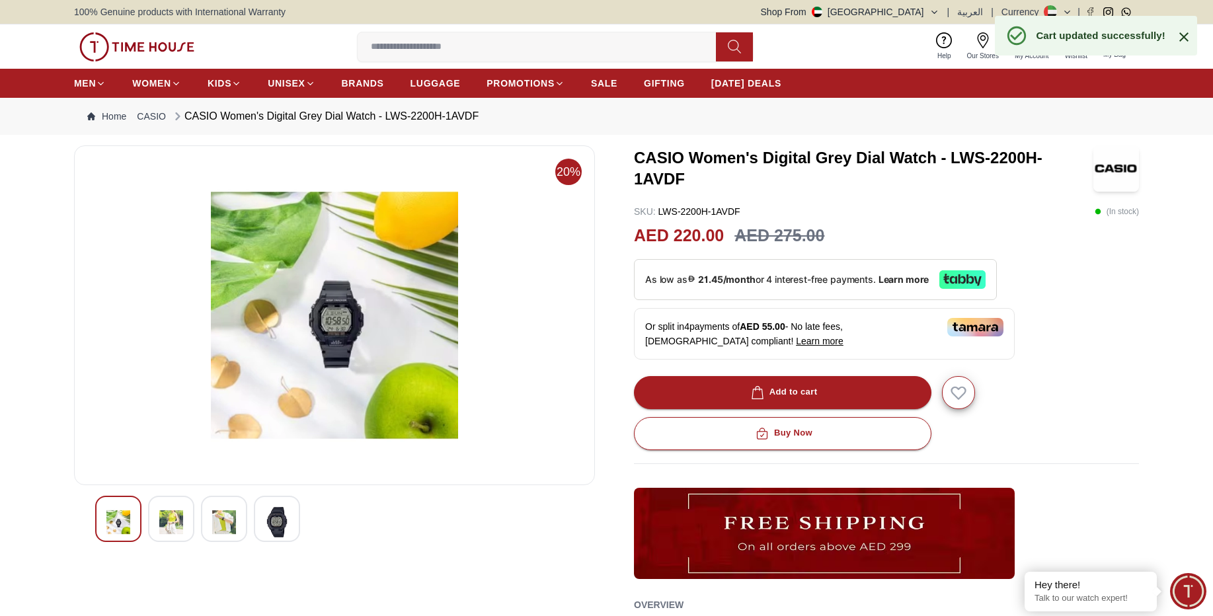
click at [1190, 35] on icon at bounding box center [1184, 37] width 16 height 16
click at [1125, 42] on button "2 My Bag" at bounding box center [1115, 46] width 38 height 31
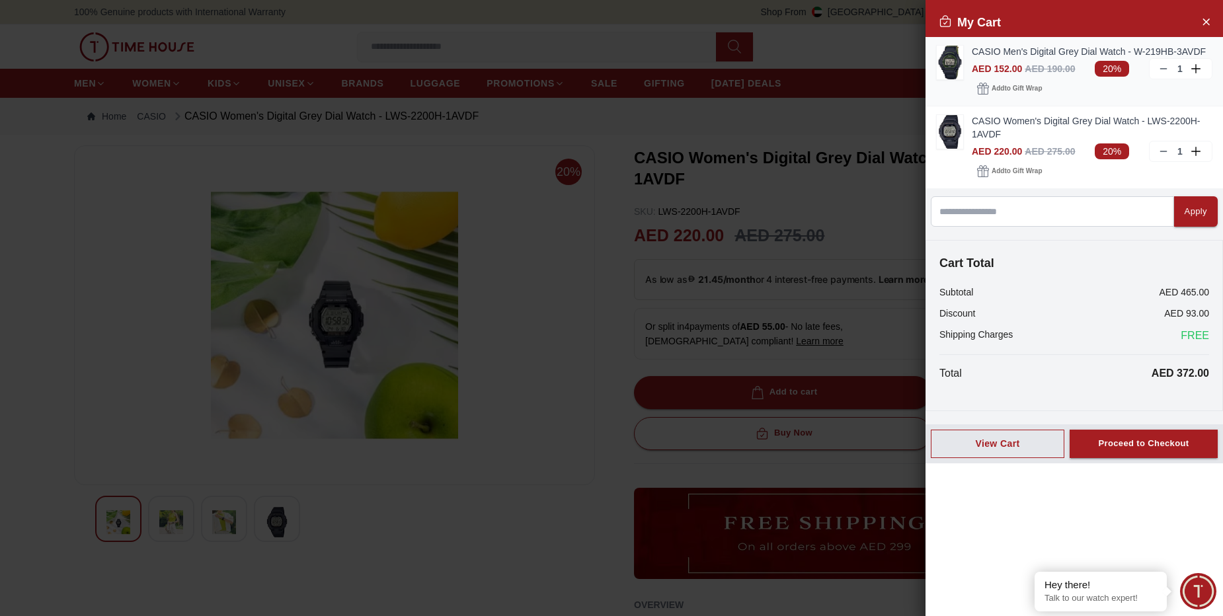
click at [1163, 69] on icon at bounding box center [1164, 68] width 11 height 11
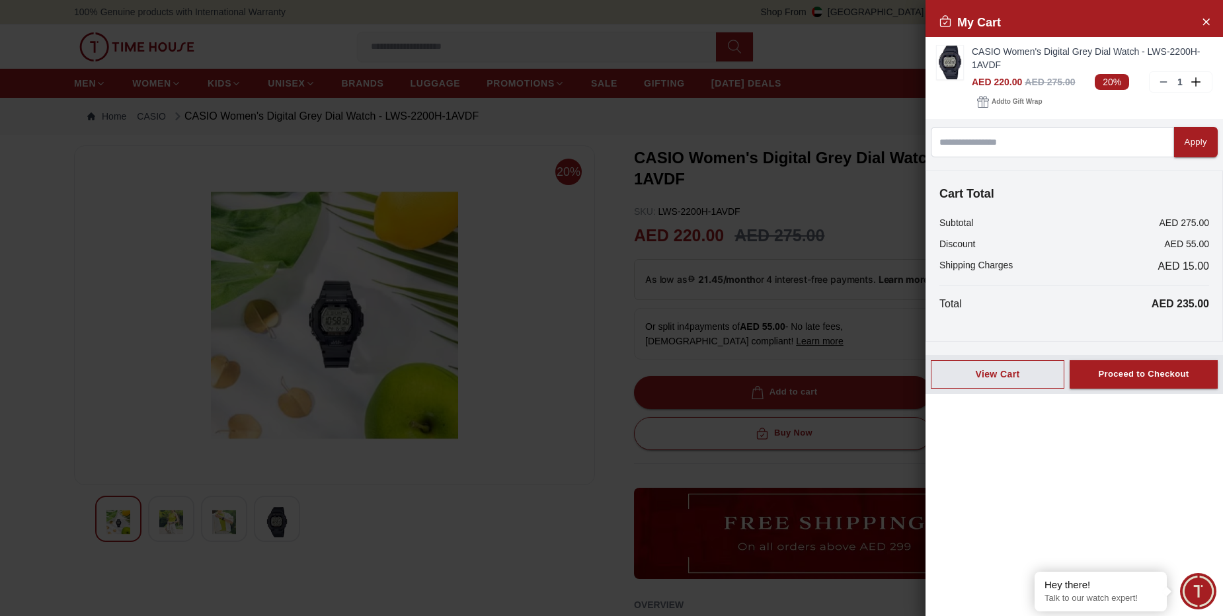
click at [1012, 259] on p "Shipping Charges" at bounding box center [976, 267] width 73 height 16
click at [457, 166] on div at bounding box center [611, 308] width 1223 height 616
click at [1204, 22] on icon "Close Account" at bounding box center [1206, 21] width 11 height 17
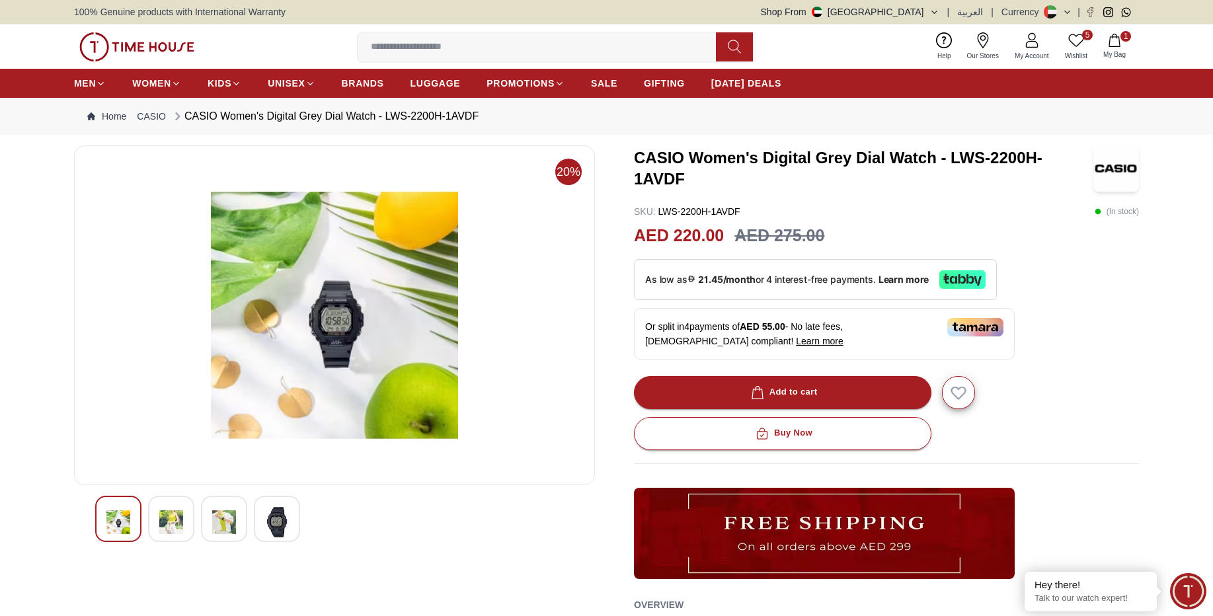
click at [1077, 38] on icon at bounding box center [1077, 40] width 16 height 16
